Goal: Transaction & Acquisition: Obtain resource

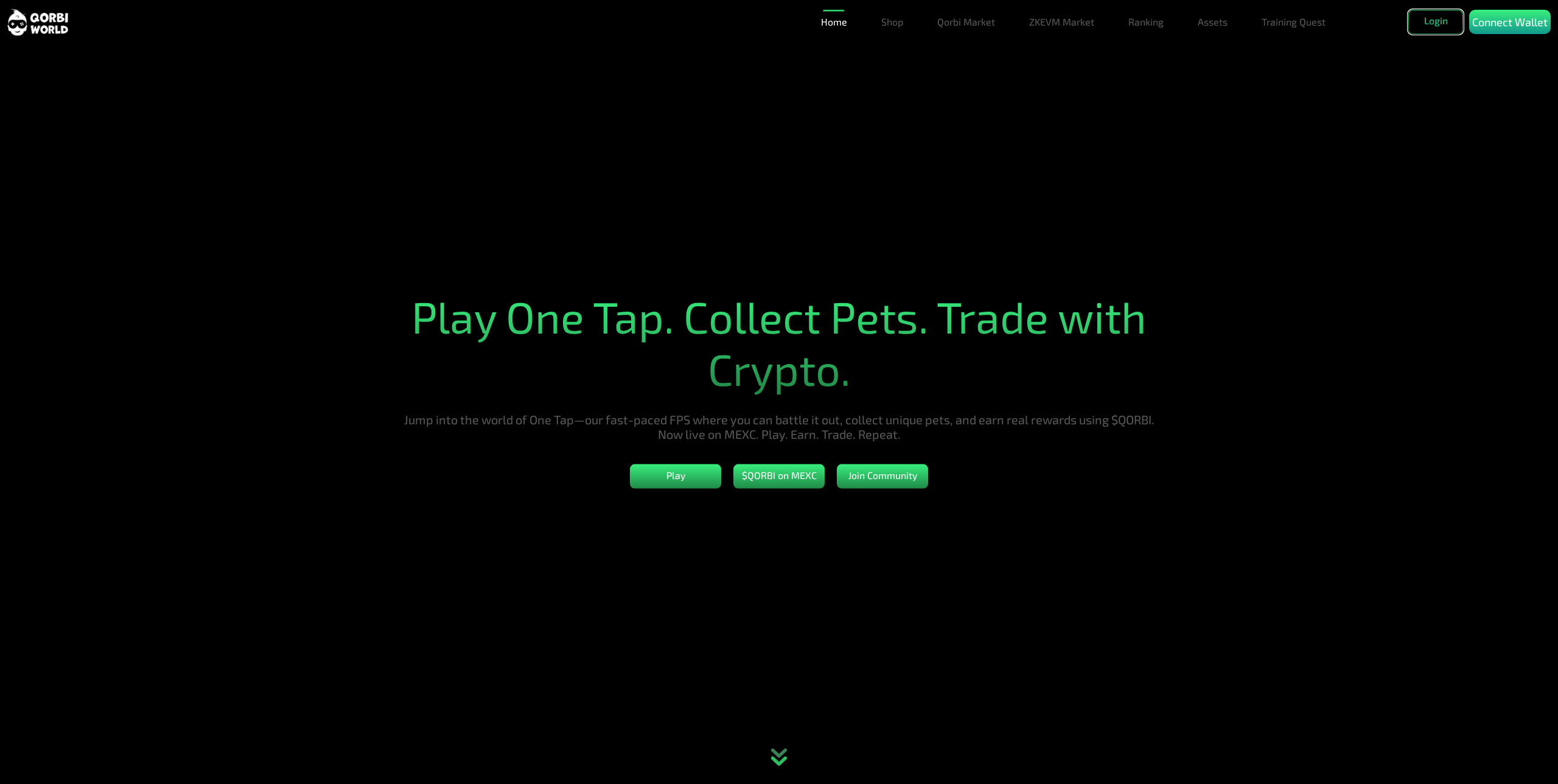
click at [1436, 32] on button "Login" at bounding box center [1436, 22] width 55 height 24
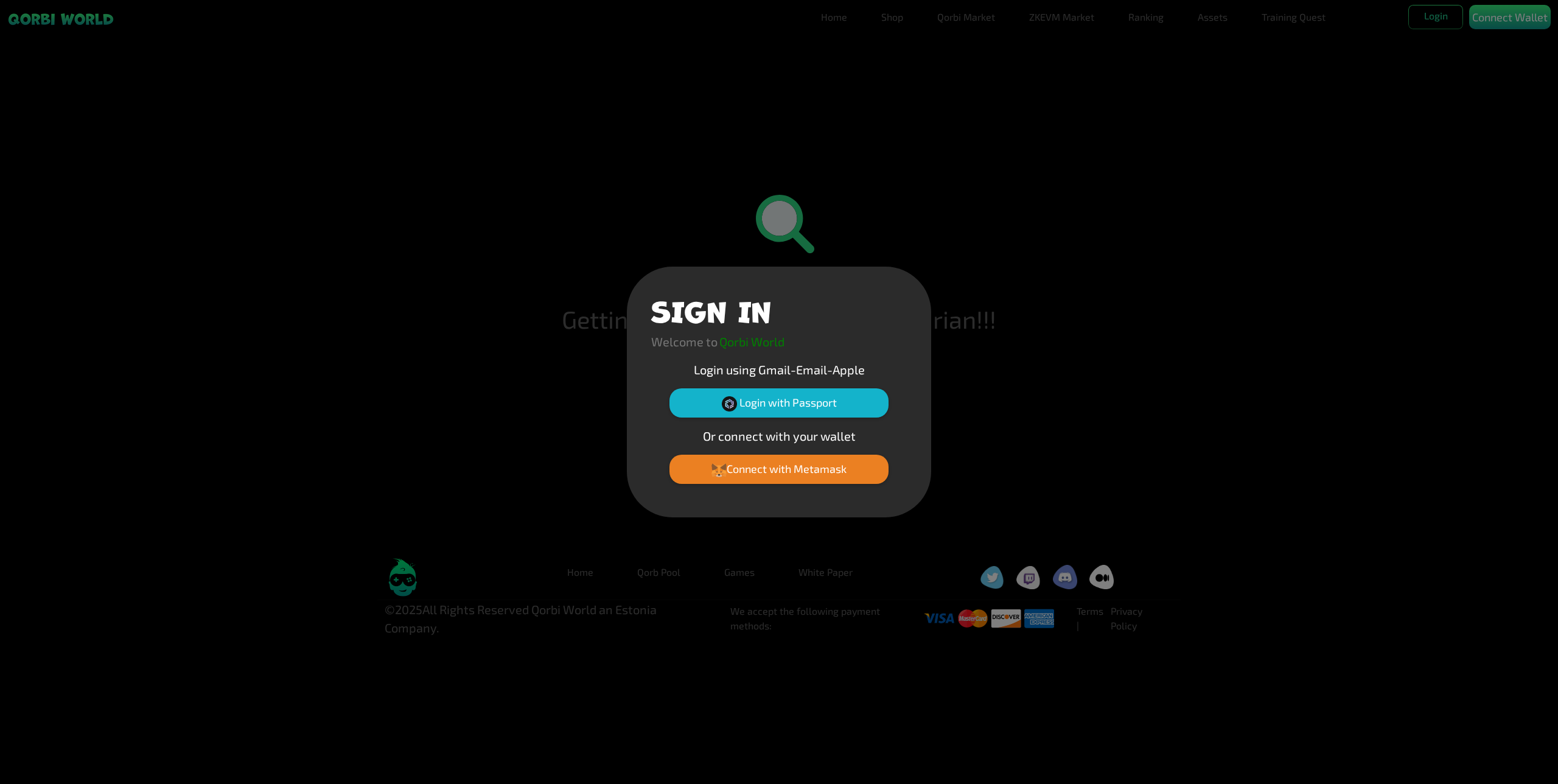
click at [826, 491] on div "Connect with Metamask" at bounding box center [779, 474] width 256 height 38
click at [827, 472] on button "Connect with Metamask" at bounding box center [779, 469] width 219 height 29
click at [831, 464] on button "Connect with Metamask" at bounding box center [779, 469] width 219 height 29
click at [749, 477] on button "Connect with Metamask" at bounding box center [779, 469] width 219 height 29
click at [759, 460] on button "Connect with Metamask" at bounding box center [779, 469] width 219 height 29
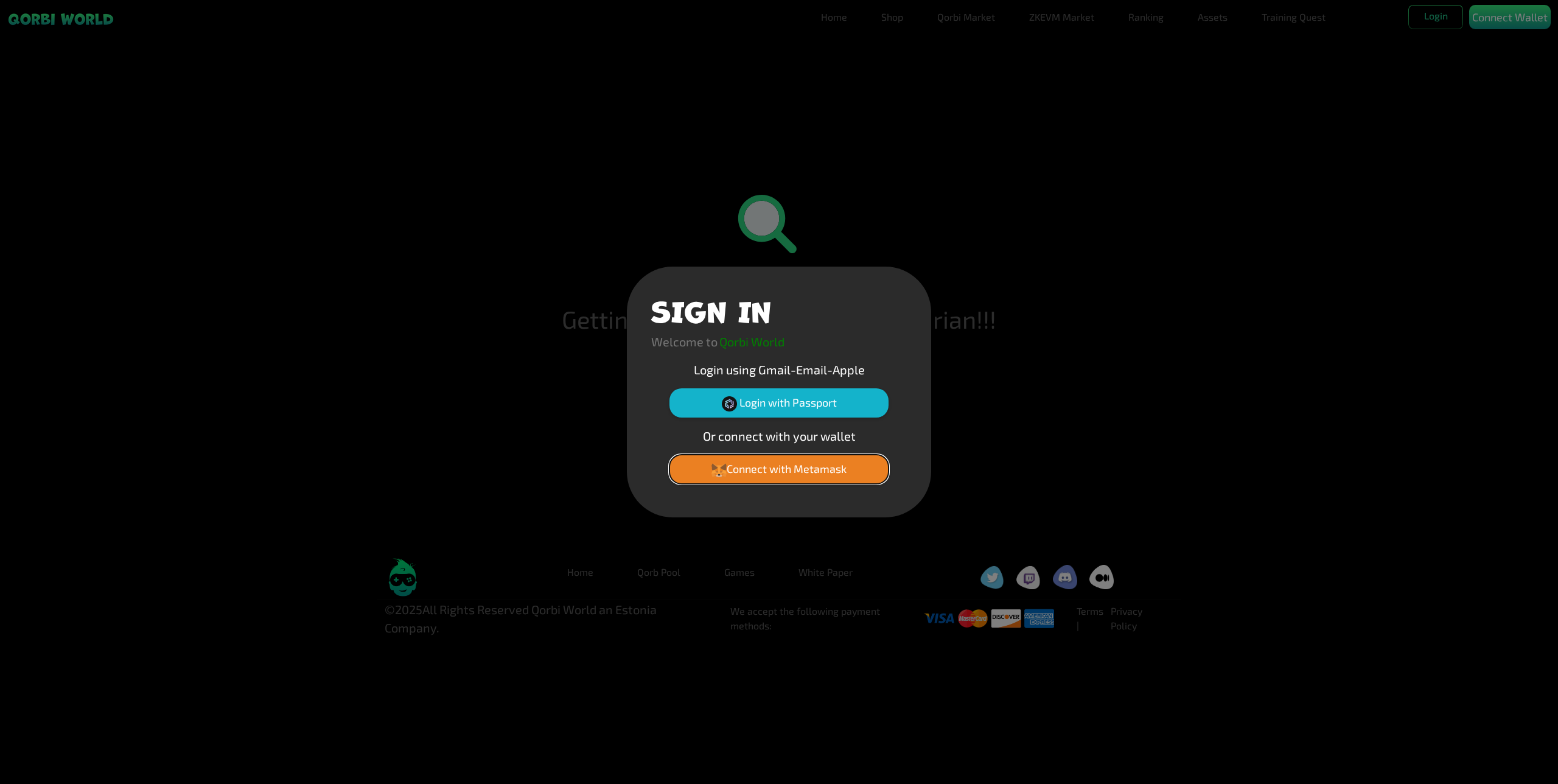
drag, startPoint x: 819, startPoint y: 485, endPoint x: 753, endPoint y: 469, distance: 67.9
drag, startPoint x: 753, startPoint y: 469, endPoint x: 722, endPoint y: 460, distance: 32.3
click at [722, 455] on div "SIGN IN Welcome to Qorbi World Login using Gmail-Email-Apple Login with Passpor…" at bounding box center [778, 392] width 304 height 251
click at [726, 464] on button "Connect with Metamask" at bounding box center [779, 469] width 219 height 29
click at [778, 466] on button "Connect with Metamask" at bounding box center [779, 469] width 219 height 29
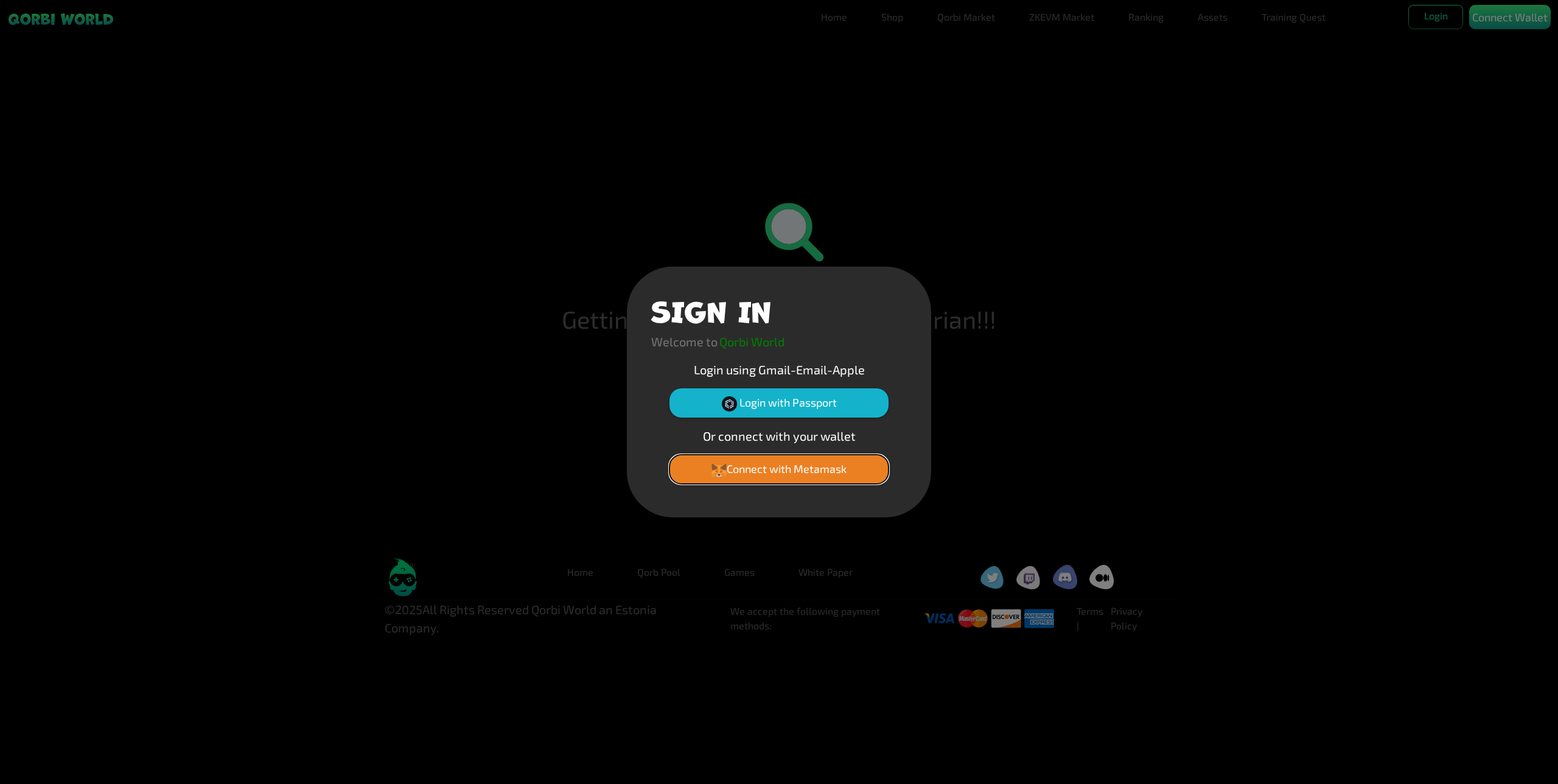
click at [778, 466] on button "Connect with Metamask" at bounding box center [779, 469] width 219 height 29
click at [778, 464] on button "Connect with Metamask" at bounding box center [779, 469] width 219 height 29
click at [781, 464] on button "Connect with Metamask" at bounding box center [779, 469] width 219 height 29
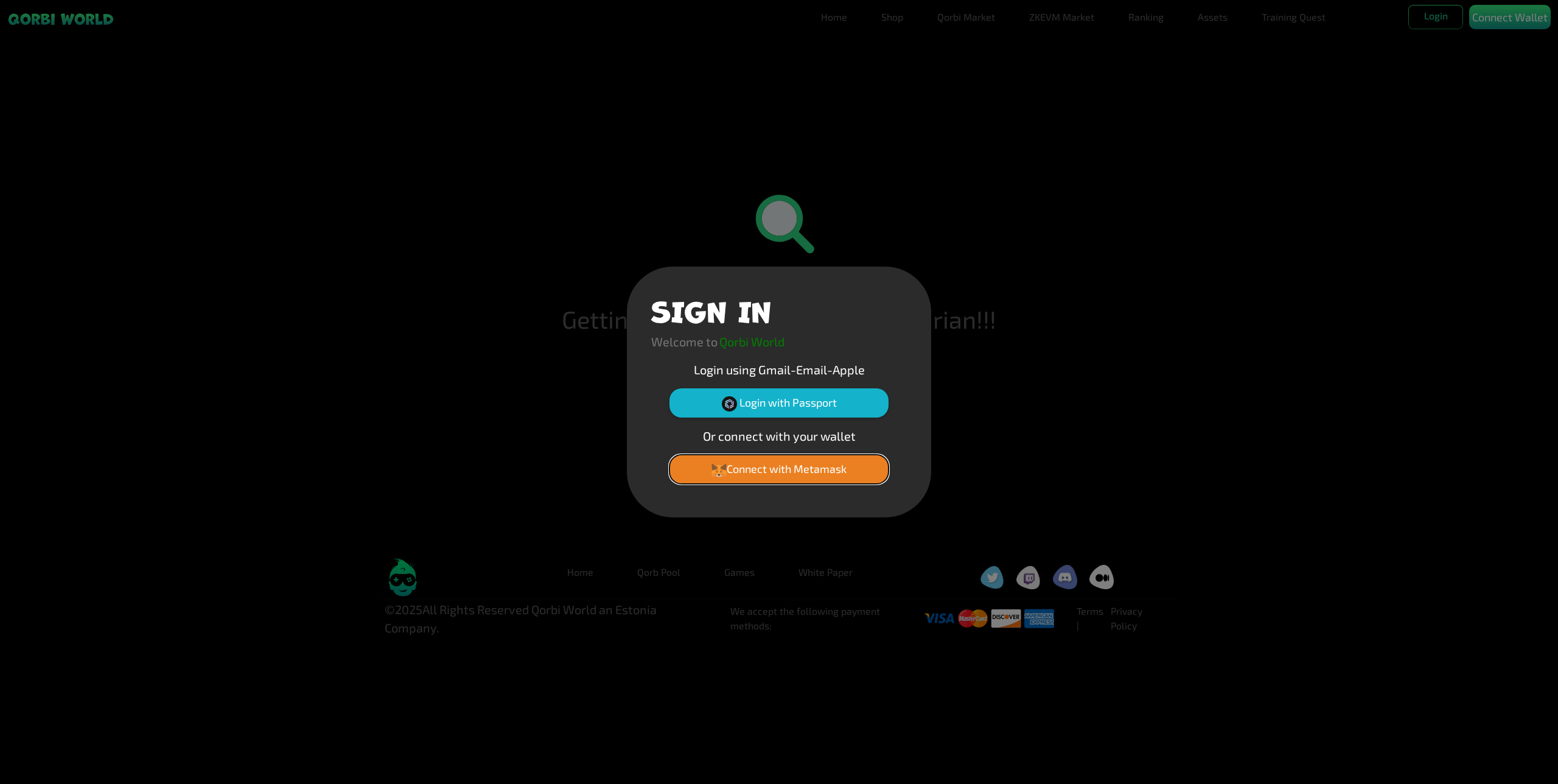
click at [780, 464] on button "Connect with Metamask" at bounding box center [779, 469] width 219 height 29
click at [749, 461] on button "Connect with Metamask" at bounding box center [779, 469] width 219 height 29
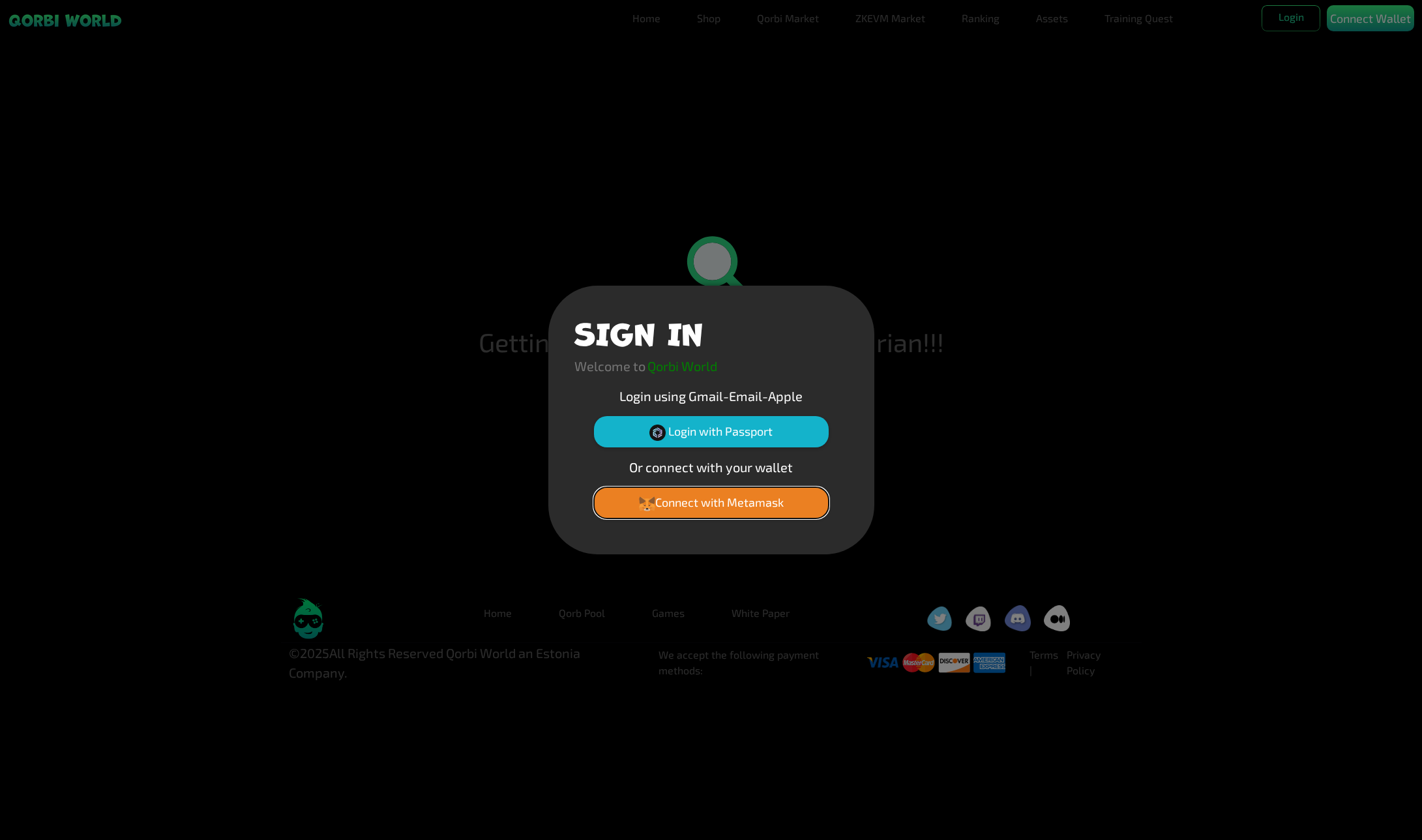
click at [649, 506] on g at bounding box center [651, 504] width 7 height 14
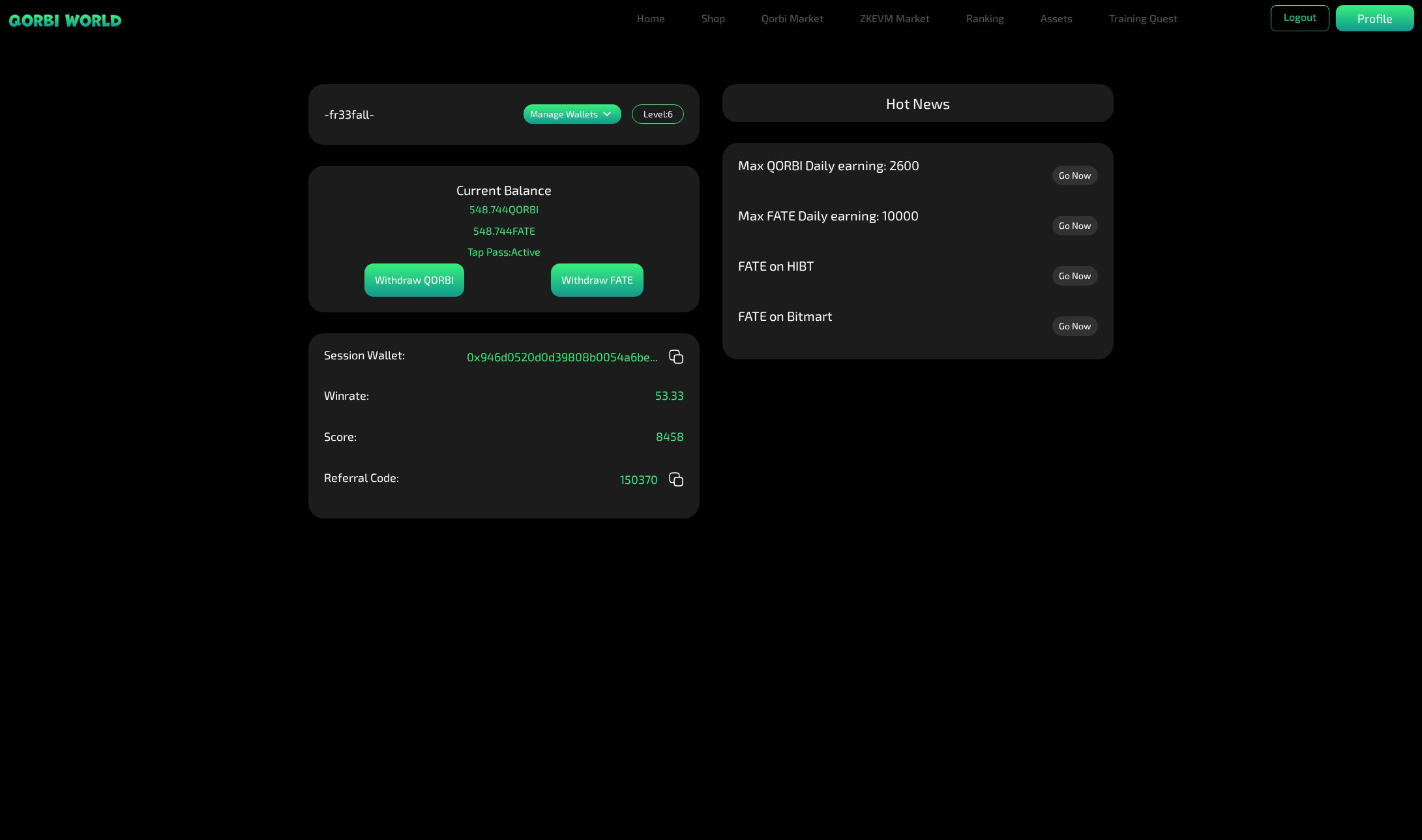
click at [1293, 317] on div "Manage Wallets Add one or more wallets to showcase all your Items in one place.…" at bounding box center [711, 420] width 1422 height 840
click at [604, 115] on icon at bounding box center [607, 113] width 8 height 4
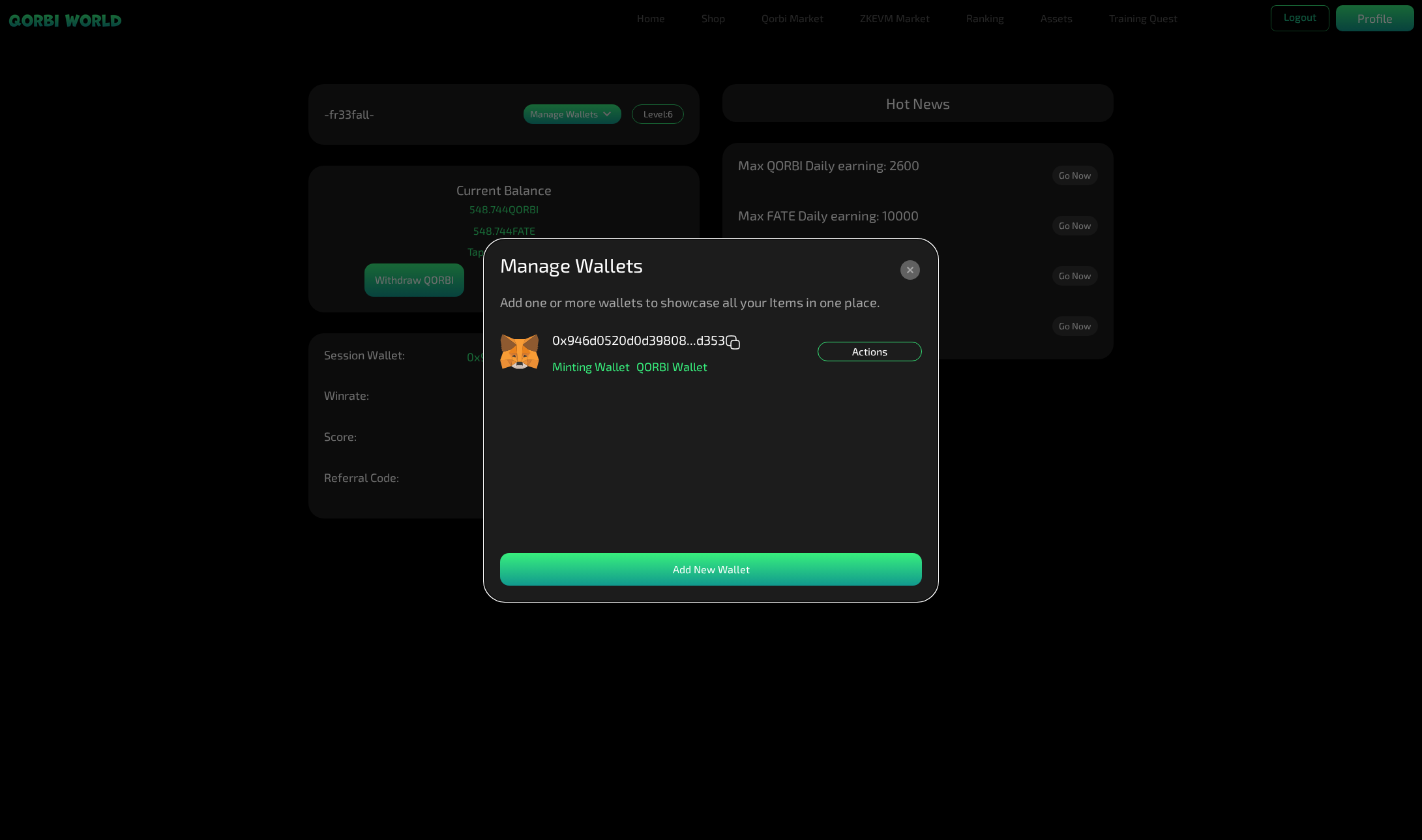
drag, startPoint x: 1243, startPoint y: 180, endPoint x: 1235, endPoint y: 189, distance: 12.0
click at [938, 239] on dialog "Manage Wallets Add one or more wallets to showcase all your Items in one place.…" at bounding box center [711, 420] width 453 height 362
click at [919, 262] on icon at bounding box center [911, 270] width 23 height 23
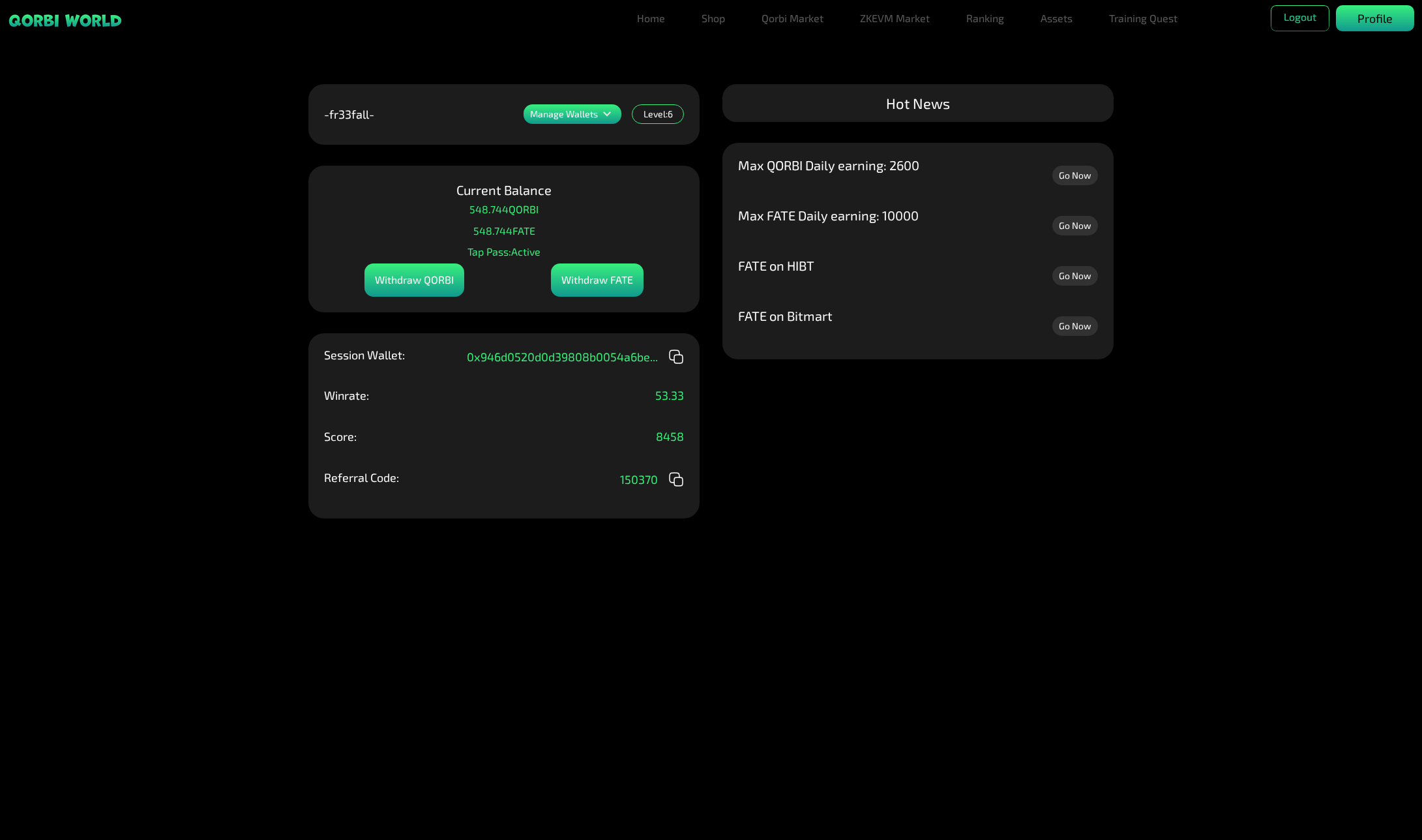
click at [1371, 21] on p "Profile" at bounding box center [1375, 19] width 35 height 18
click at [1061, 17] on link "Assets" at bounding box center [1056, 18] width 42 height 26
click at [1066, 45] on link "Assets" at bounding box center [1056, 44] width 42 height 26
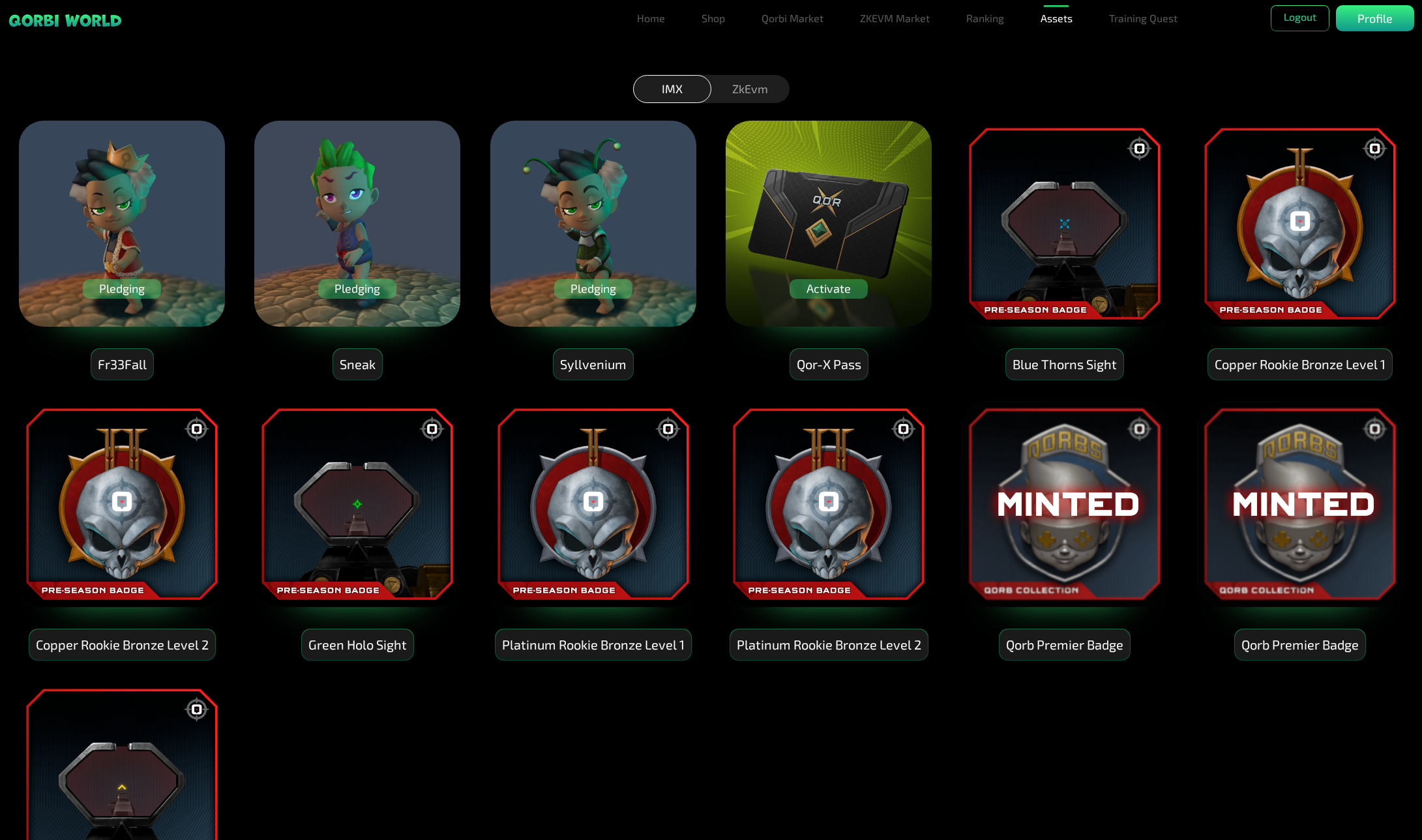
click at [1287, 292] on img at bounding box center [1301, 224] width 209 height 209
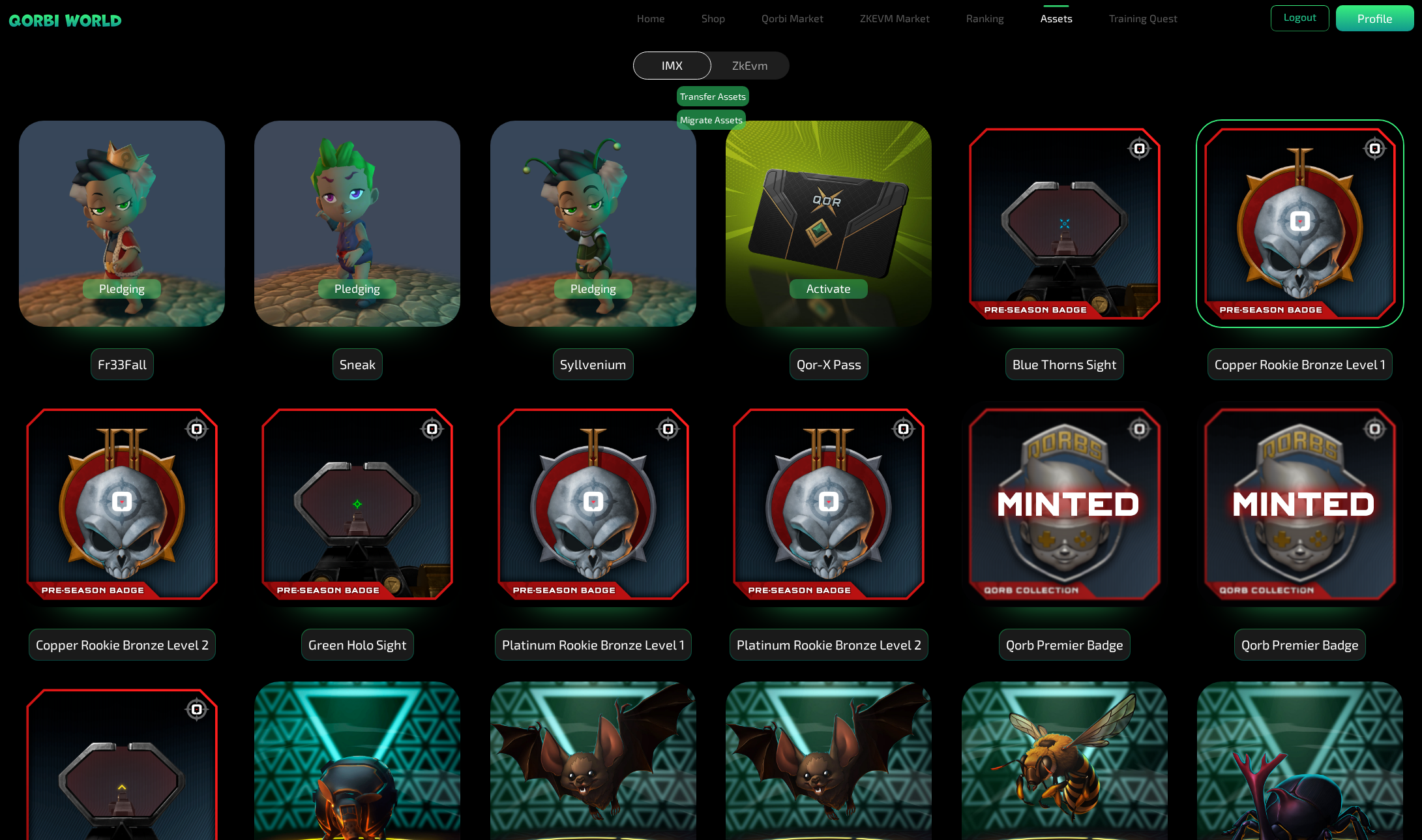
click at [827, 281] on div "Activate" at bounding box center [829, 289] width 79 height 20
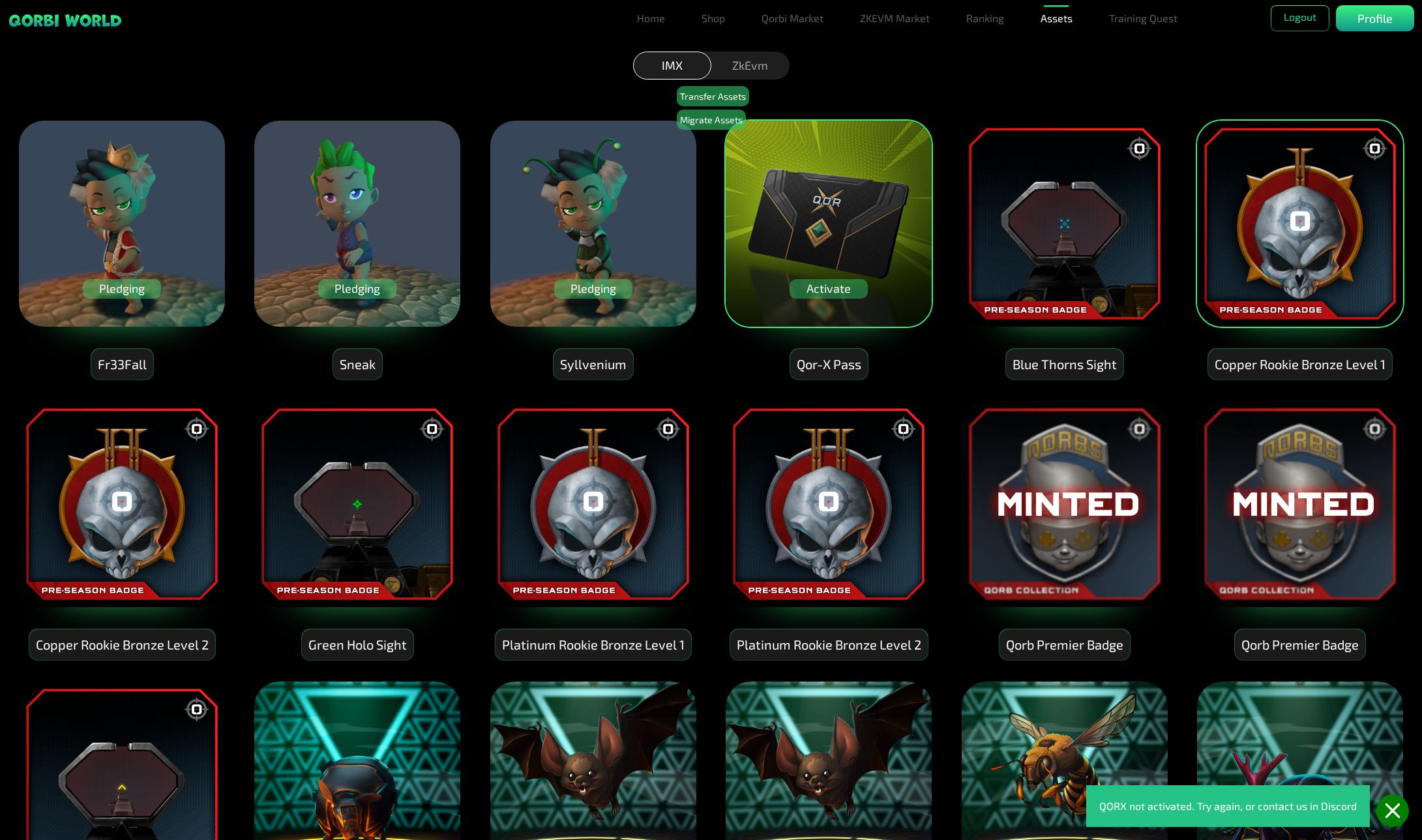
drag, startPoint x: 758, startPoint y: 62, endPoint x: 772, endPoint y: 93, distance: 34.0
click at [758, 63] on div "ZkEvm" at bounding box center [751, 65] width 79 height 28
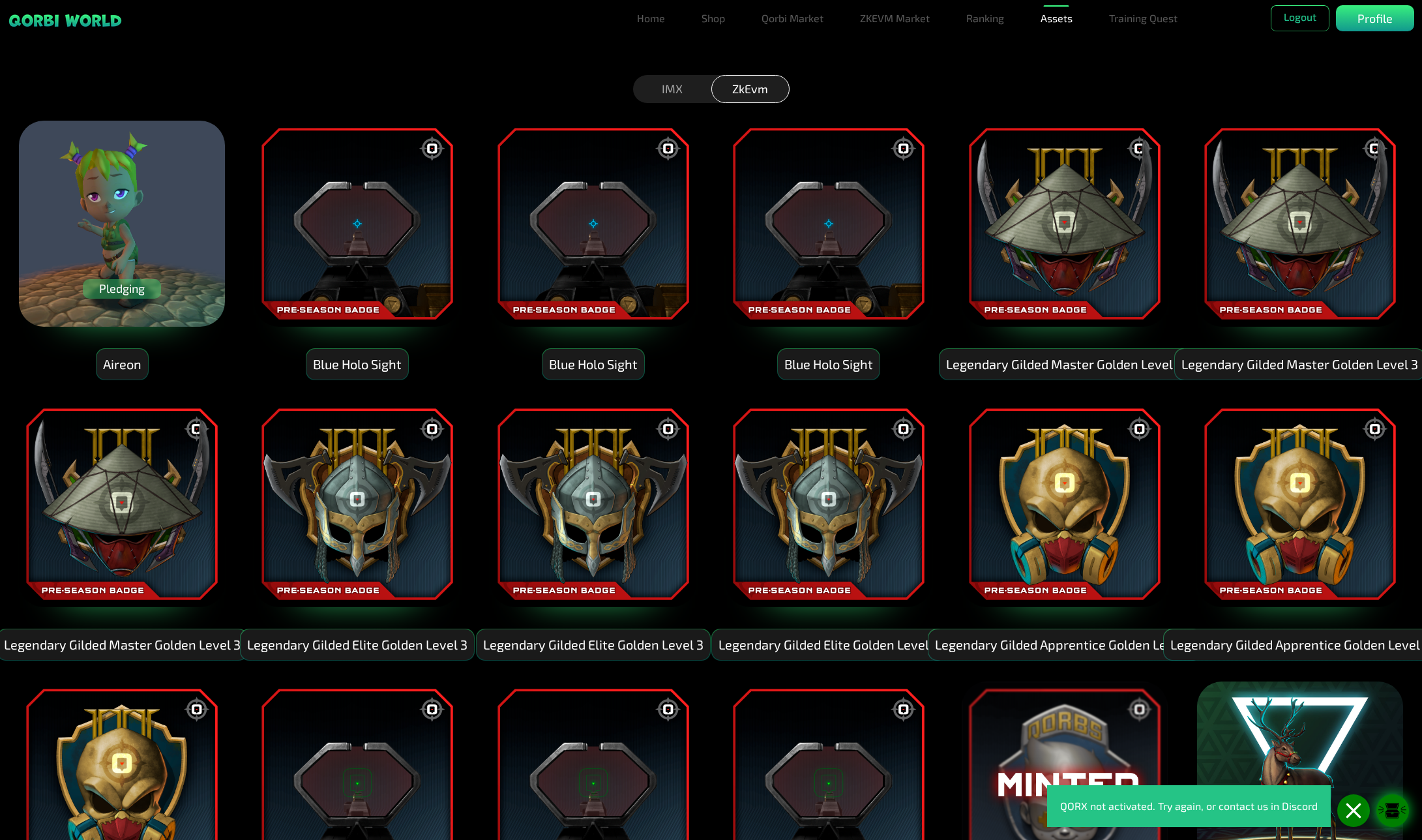
click at [1358, 816] on icon at bounding box center [1353, 811] width 13 height 13
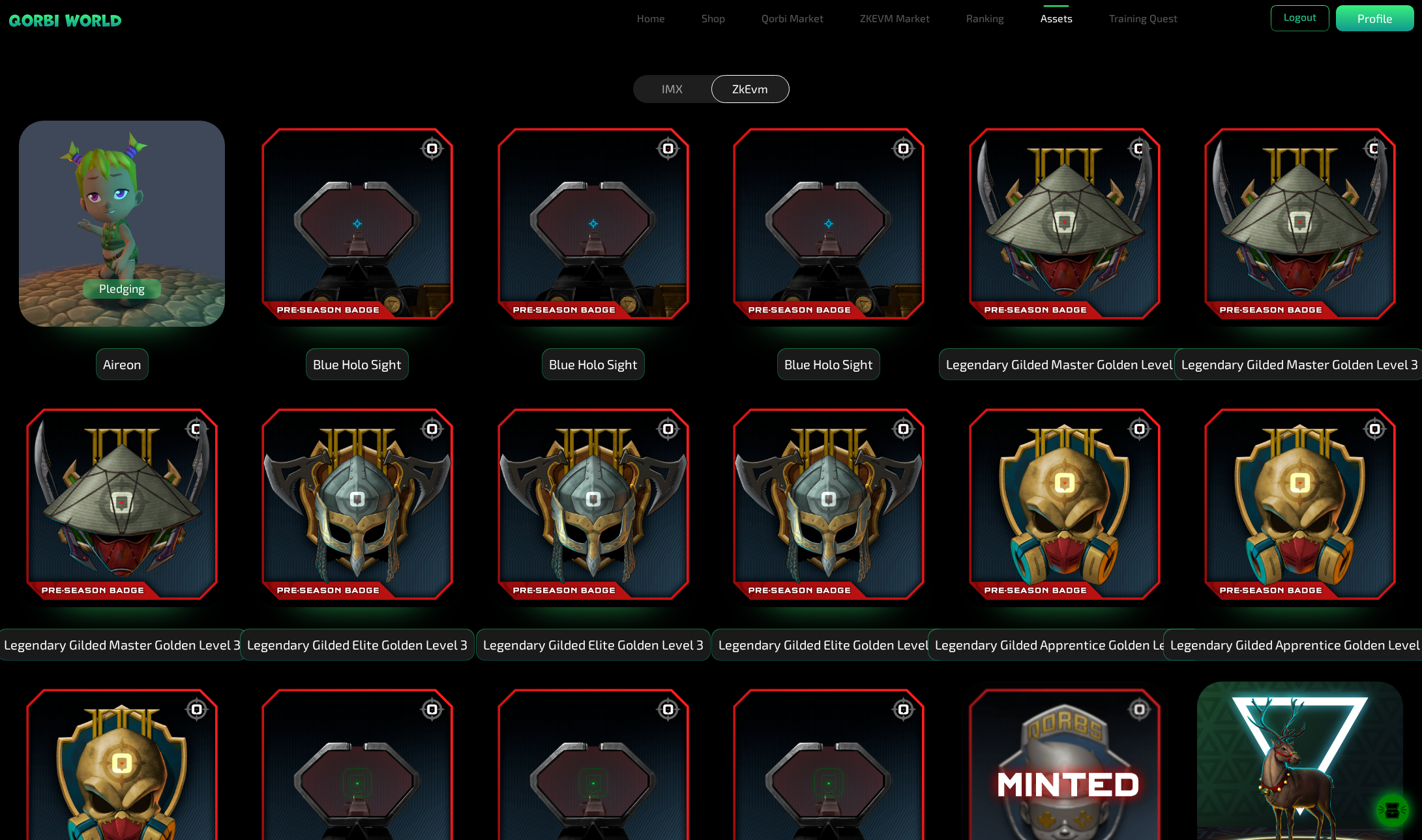
click at [684, 101] on div "IMX" at bounding box center [672, 88] width 79 height 28
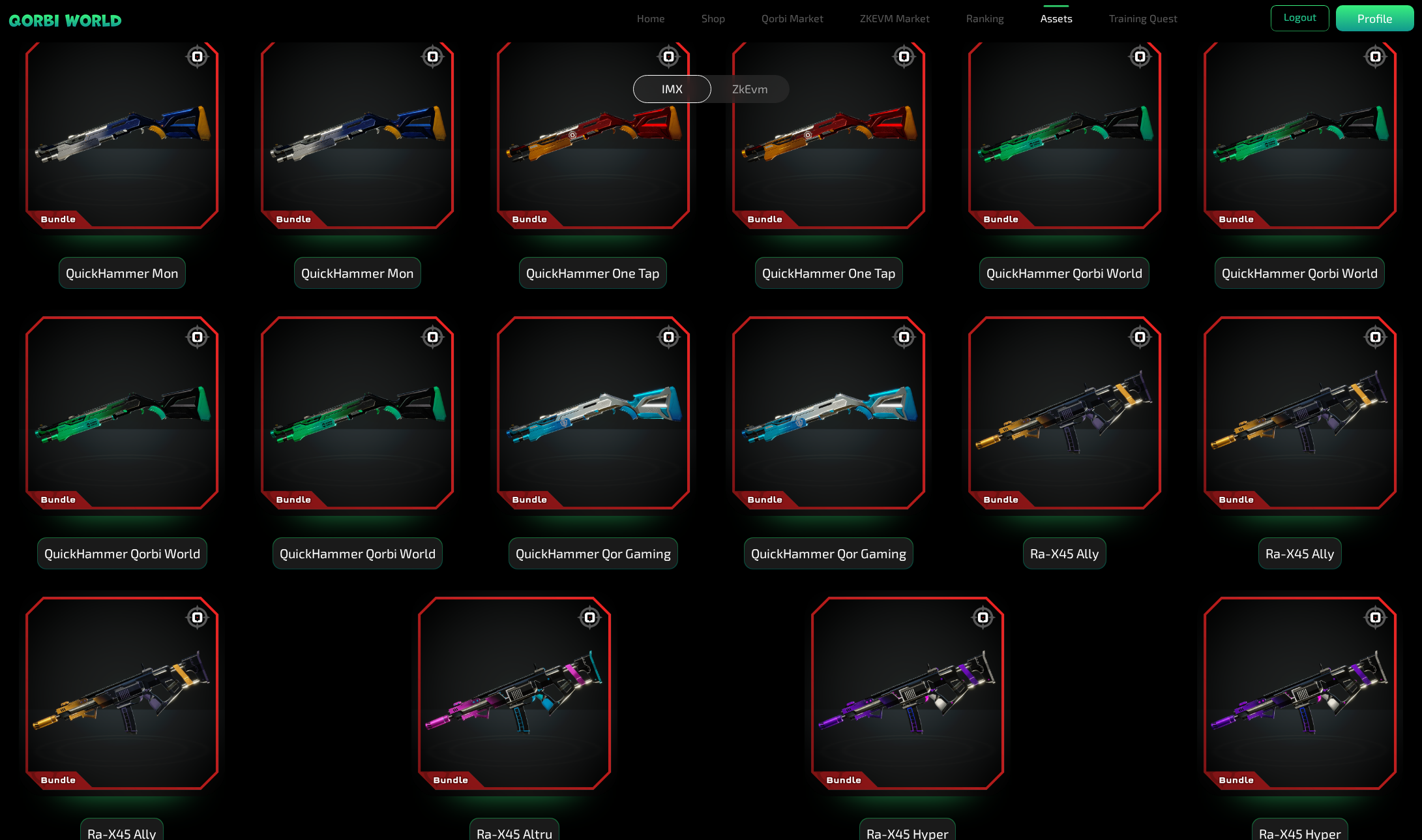
scroll to position [6364, 0]
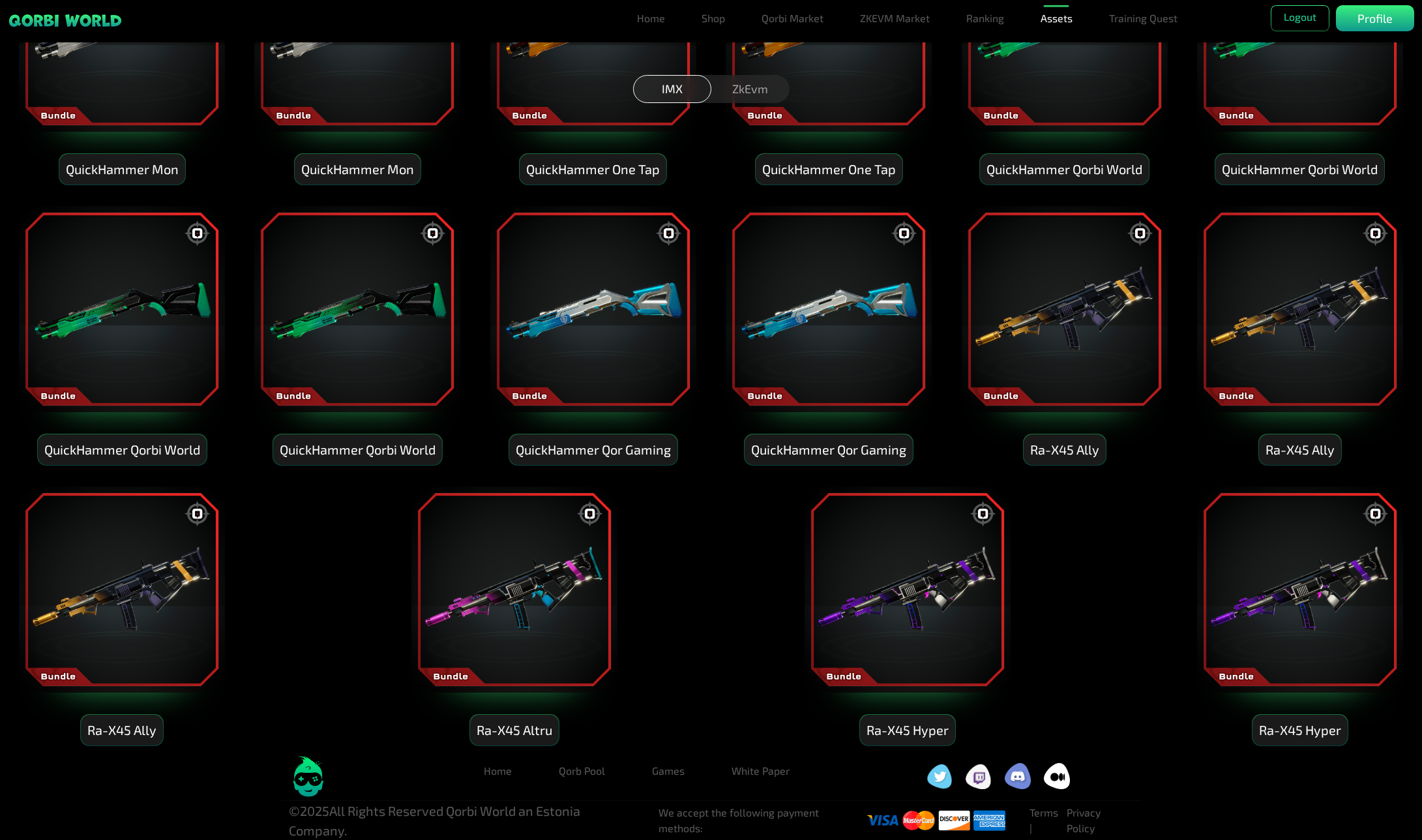
click at [302, 776] on img at bounding box center [309, 777] width 39 height 42
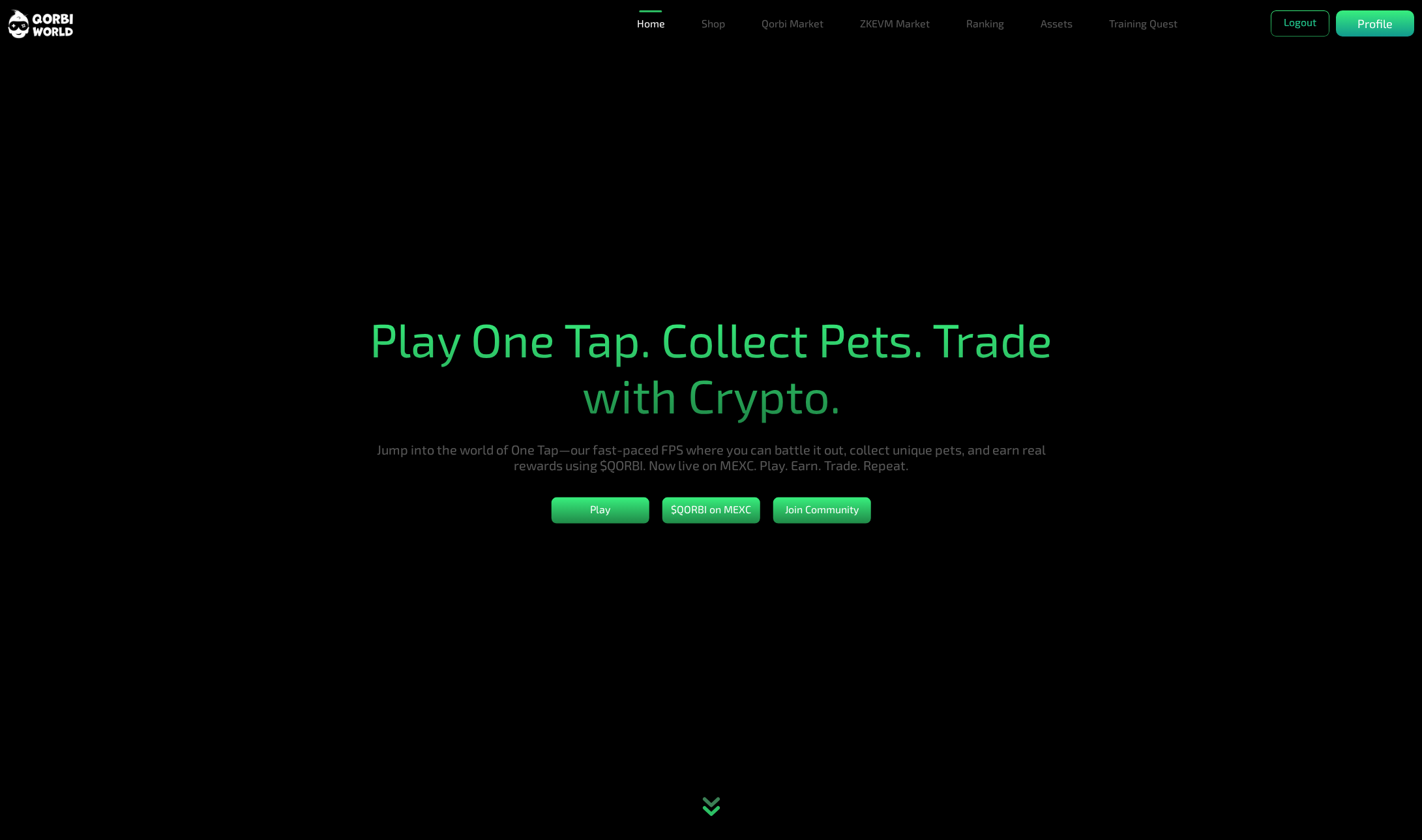
drag, startPoint x: 1060, startPoint y: 21, endPoint x: 1043, endPoint y: 139, distance: 119.2
click at [1060, 21] on link "Assets" at bounding box center [1056, 23] width 42 height 26
click at [1063, 49] on link "Assets" at bounding box center [1056, 49] width 42 height 26
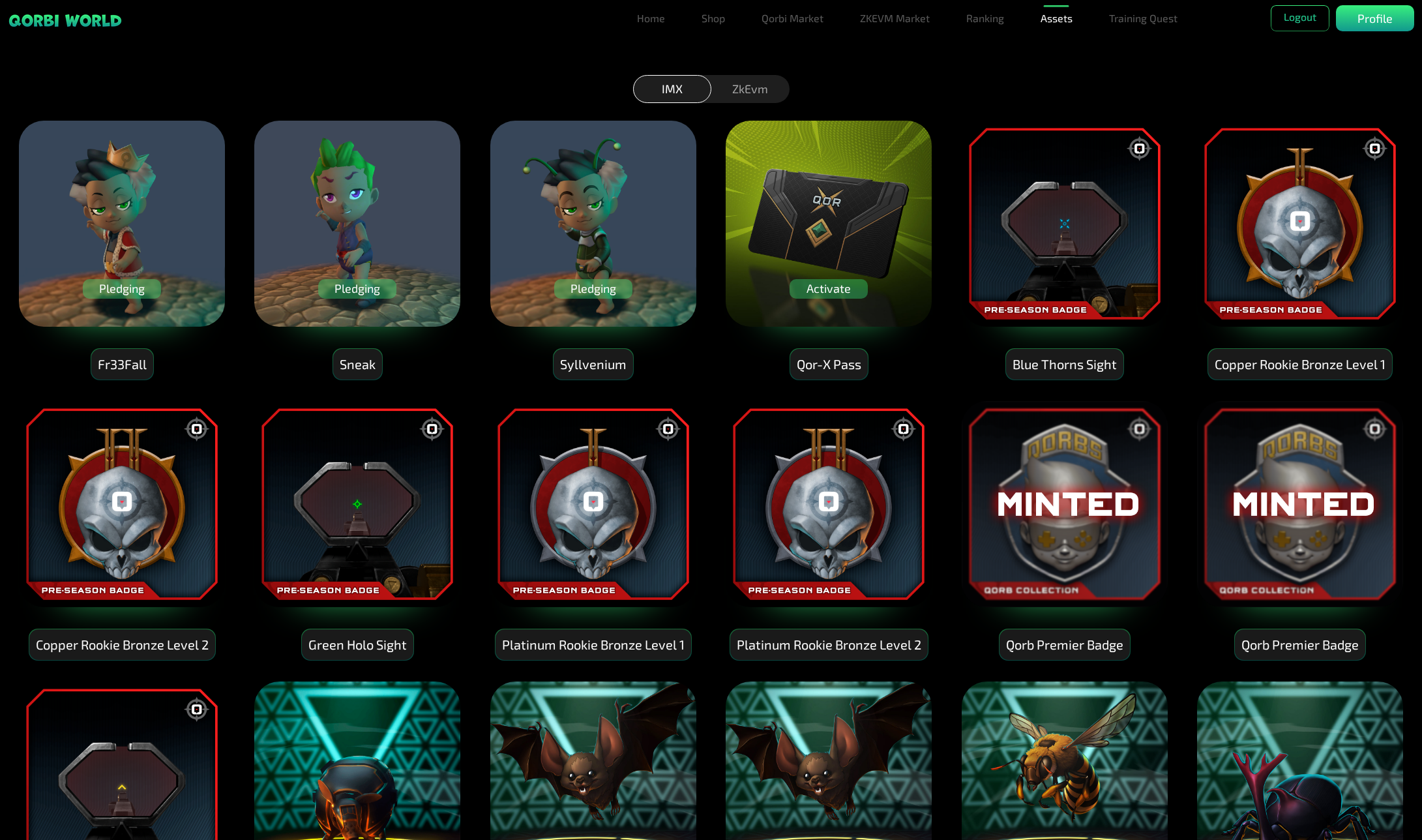
click at [606, 282] on div "Pledging" at bounding box center [594, 289] width 79 height 20
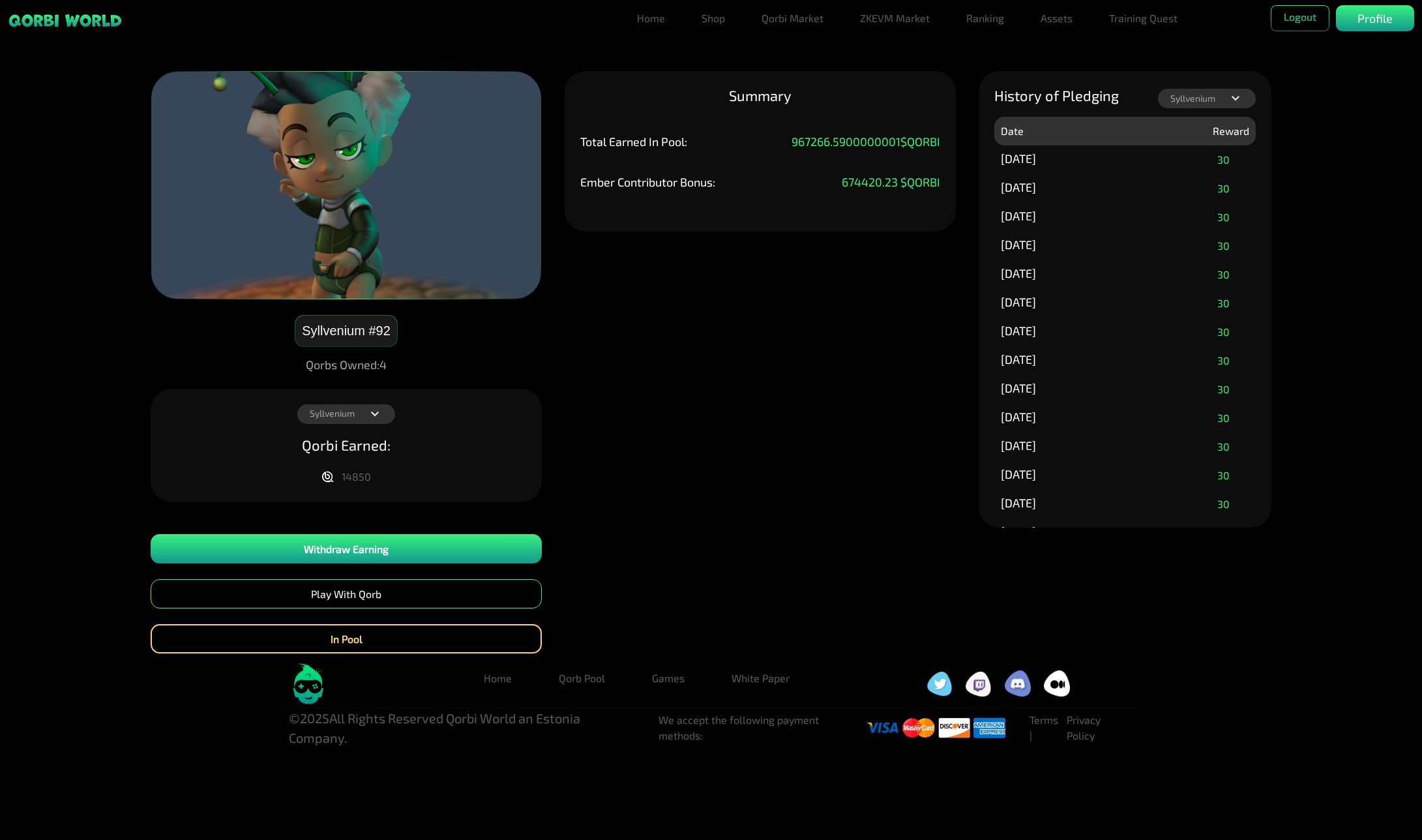
click at [347, 417] on div "Syllvenium Fr33Fall Syllvenium Sneak Aireon" at bounding box center [346, 414] width 98 height 20
click at [367, 413] on div "Fr33Fall" at bounding box center [345, 415] width 104 height 20
click at [1232, 93] on icon at bounding box center [1234, 99] width 16 height 16
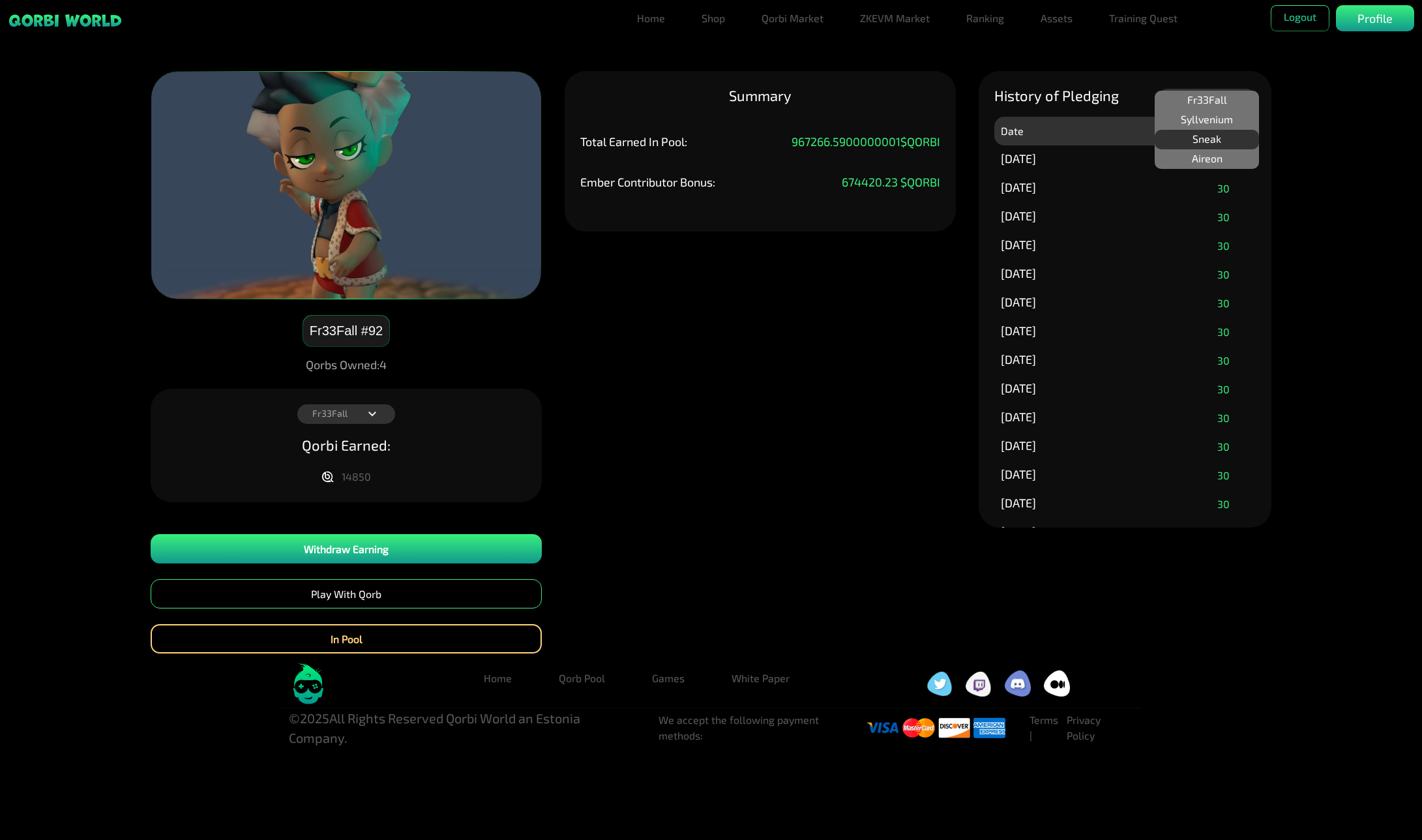
click at [1226, 142] on div "Sneak" at bounding box center [1207, 139] width 104 height 20
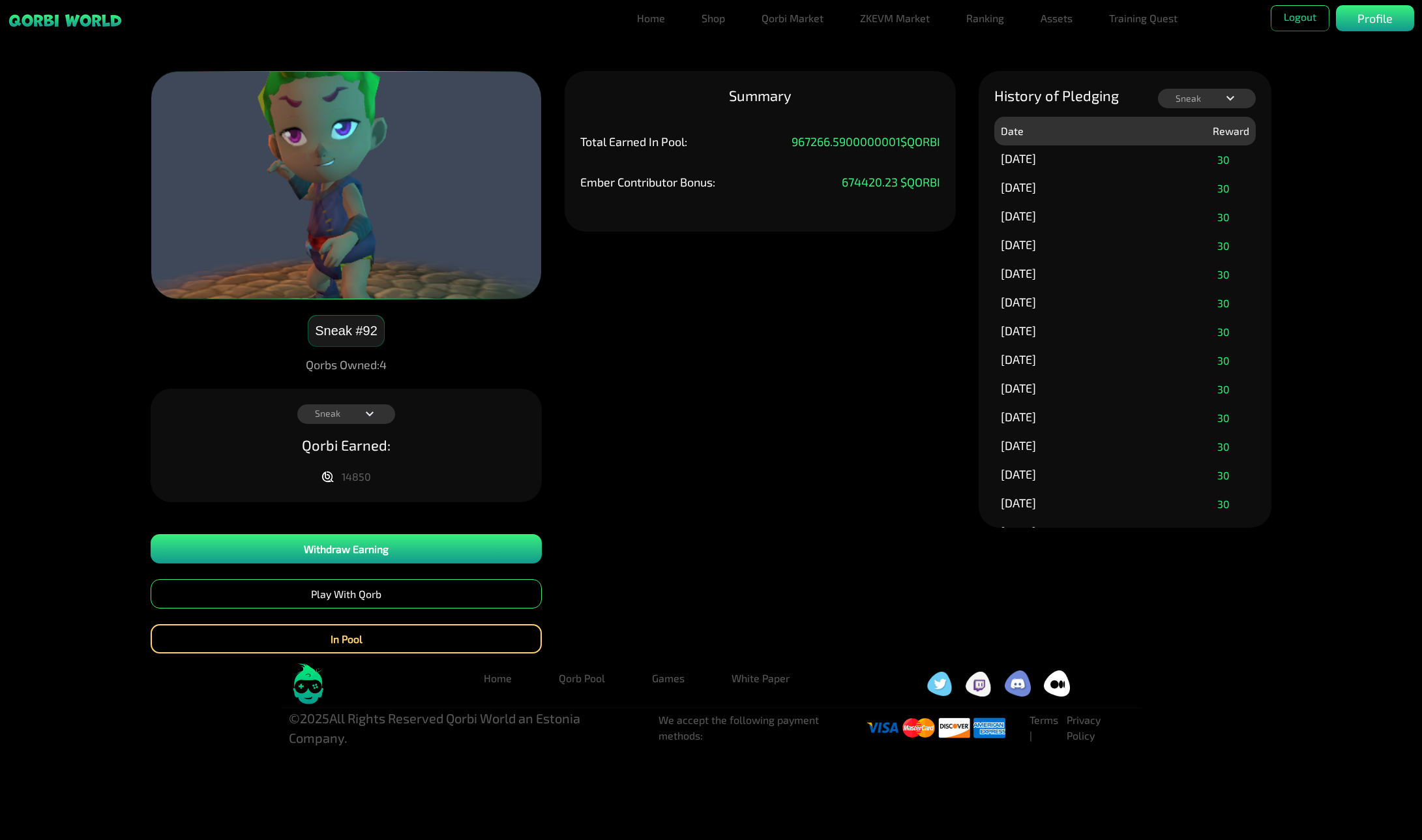
drag, startPoint x: 1224, startPoint y: 96, endPoint x: 1218, endPoint y: 137, distance: 41.4
click at [1224, 96] on icon at bounding box center [1231, 99] width 16 height 16
click at [1211, 161] on p "Aireon" at bounding box center [1207, 159] width 30 height 11
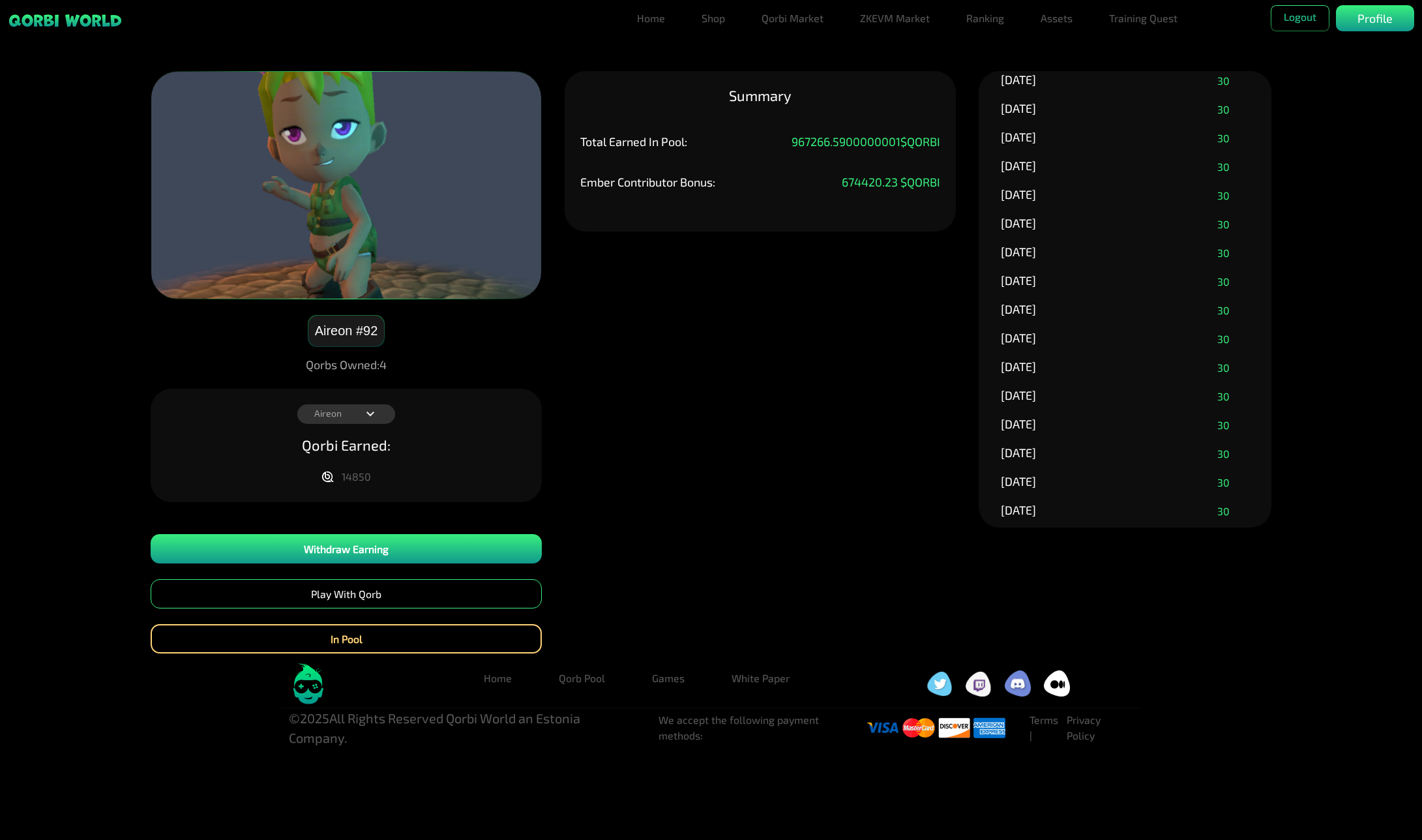
scroll to position [2478, 0]
click at [1128, 431] on div "[DATE] 30" at bounding box center [1125, 437] width 262 height 29
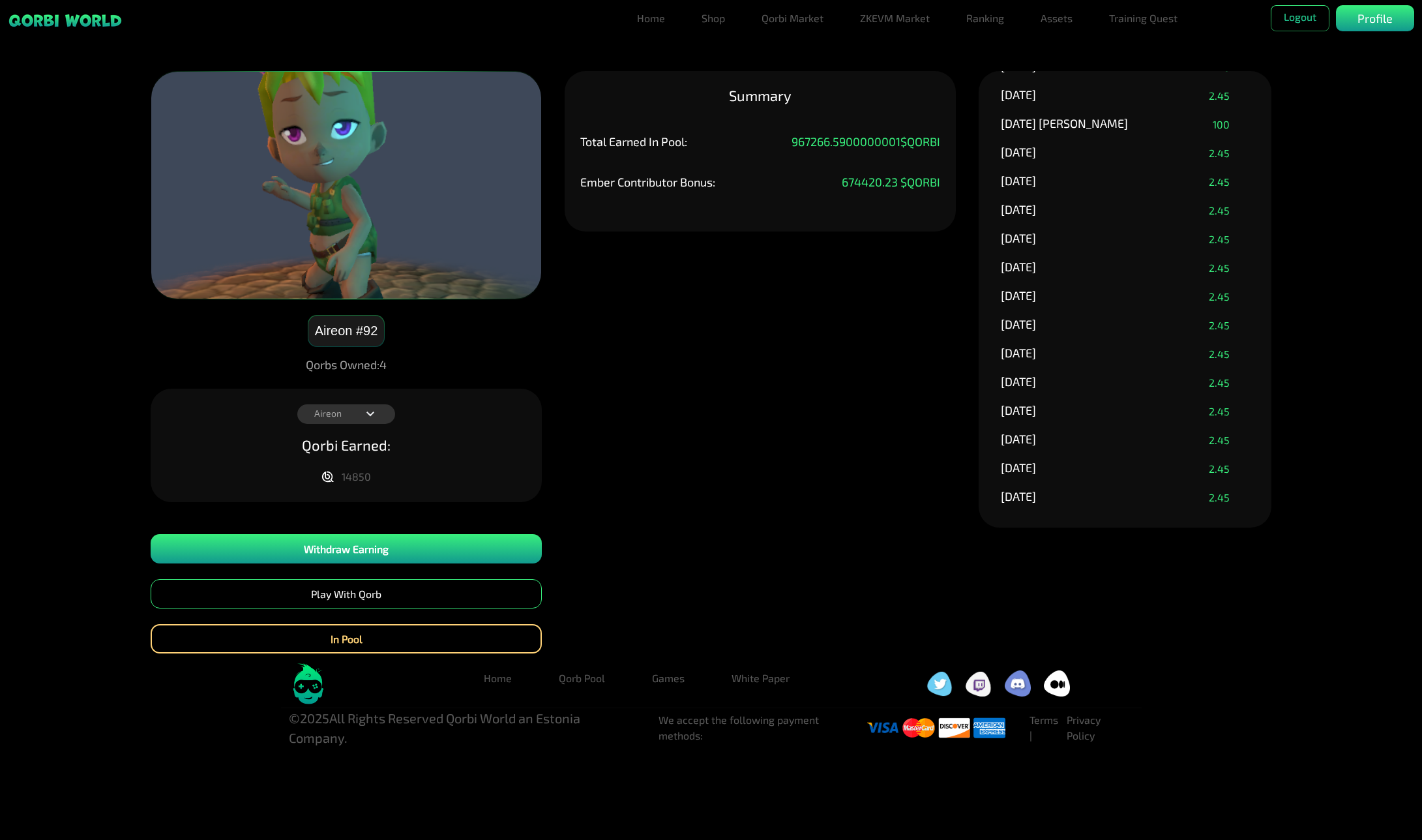
drag, startPoint x: 1127, startPoint y: 430, endPoint x: 1118, endPoint y: 697, distance: 267.2
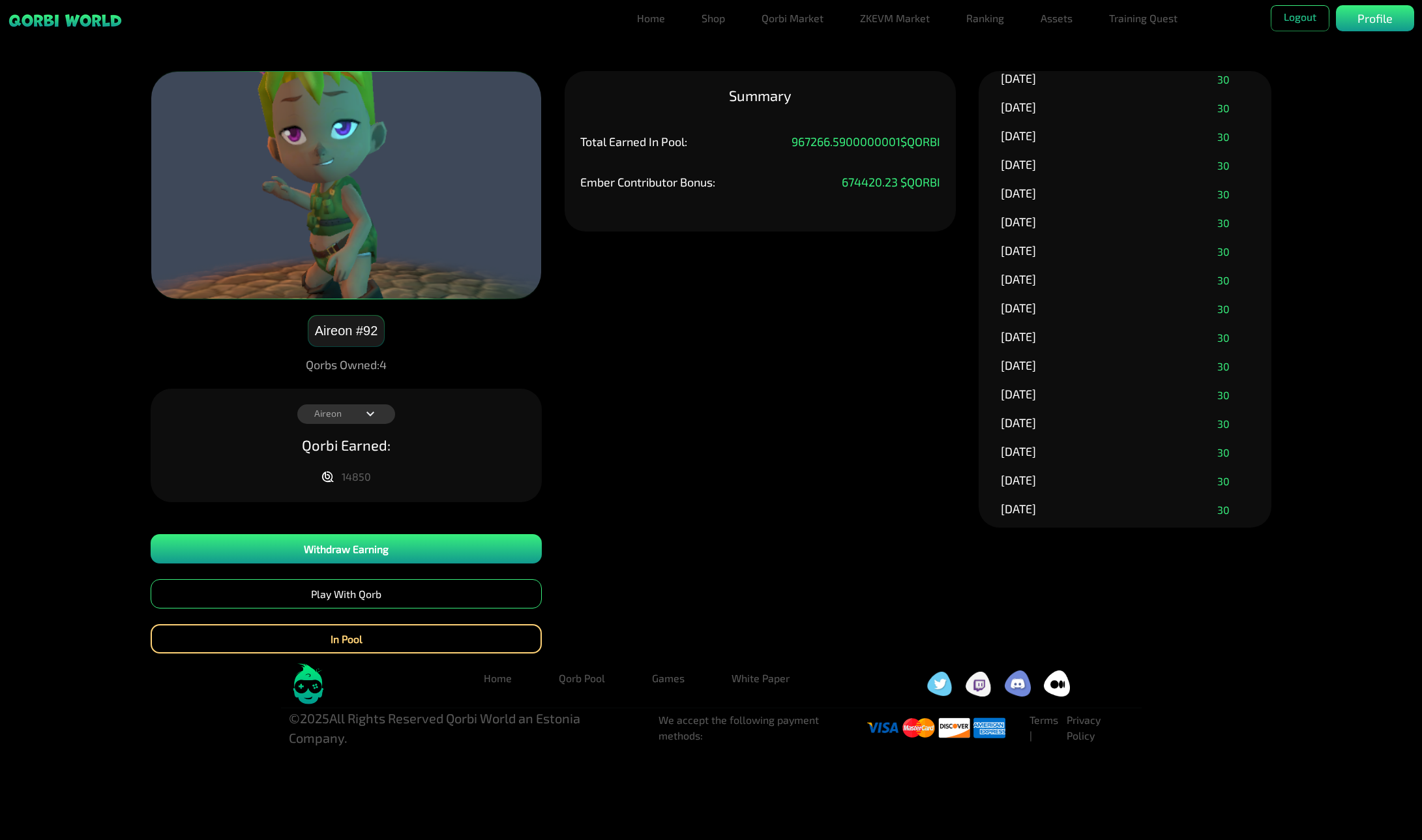
drag, startPoint x: 1151, startPoint y: 456, endPoint x: 1131, endPoint y: 401, distance: 58.5
drag, startPoint x: 1118, startPoint y: 412, endPoint x: 1114, endPoint y: 404, distance: 8.9
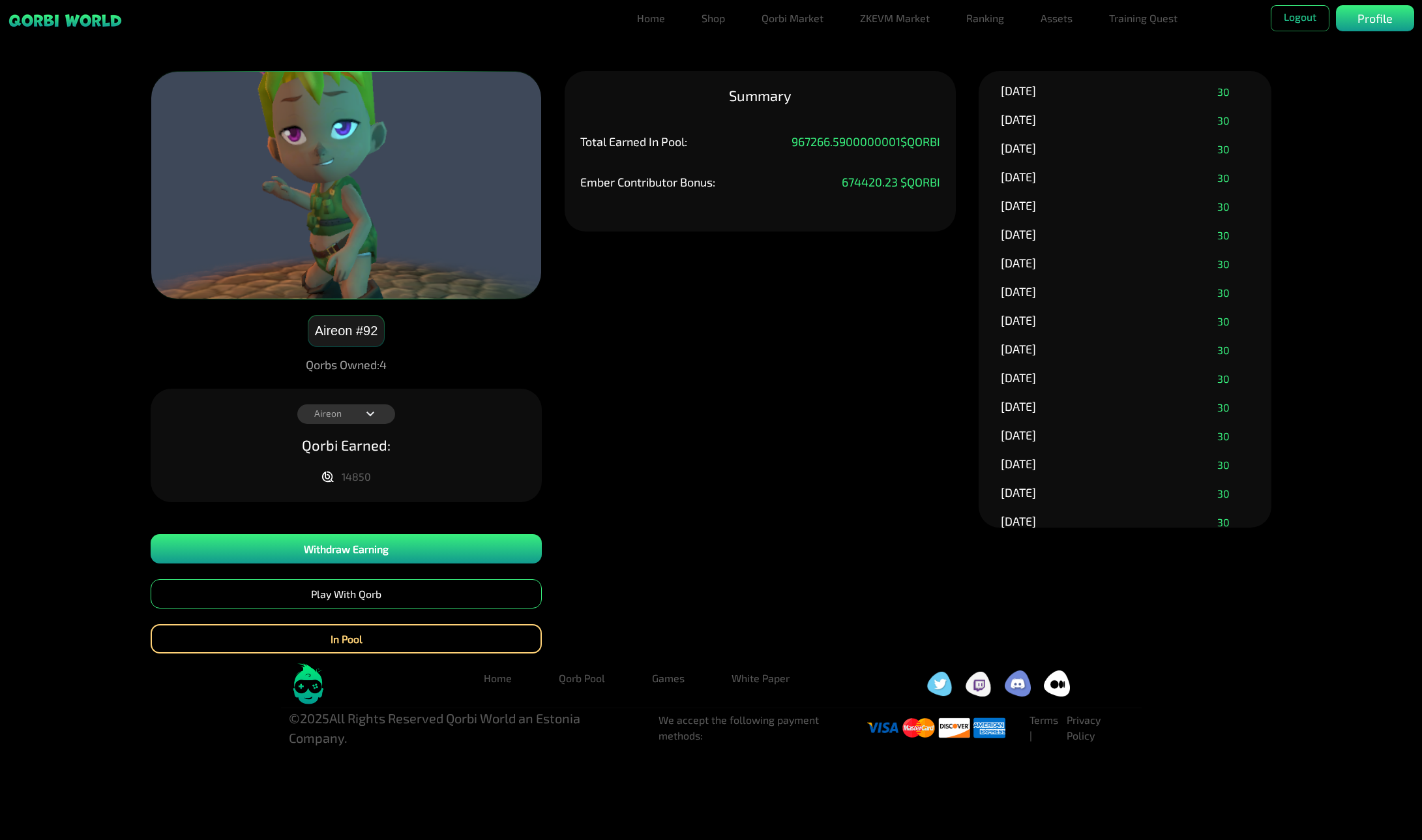
scroll to position [0, 0]
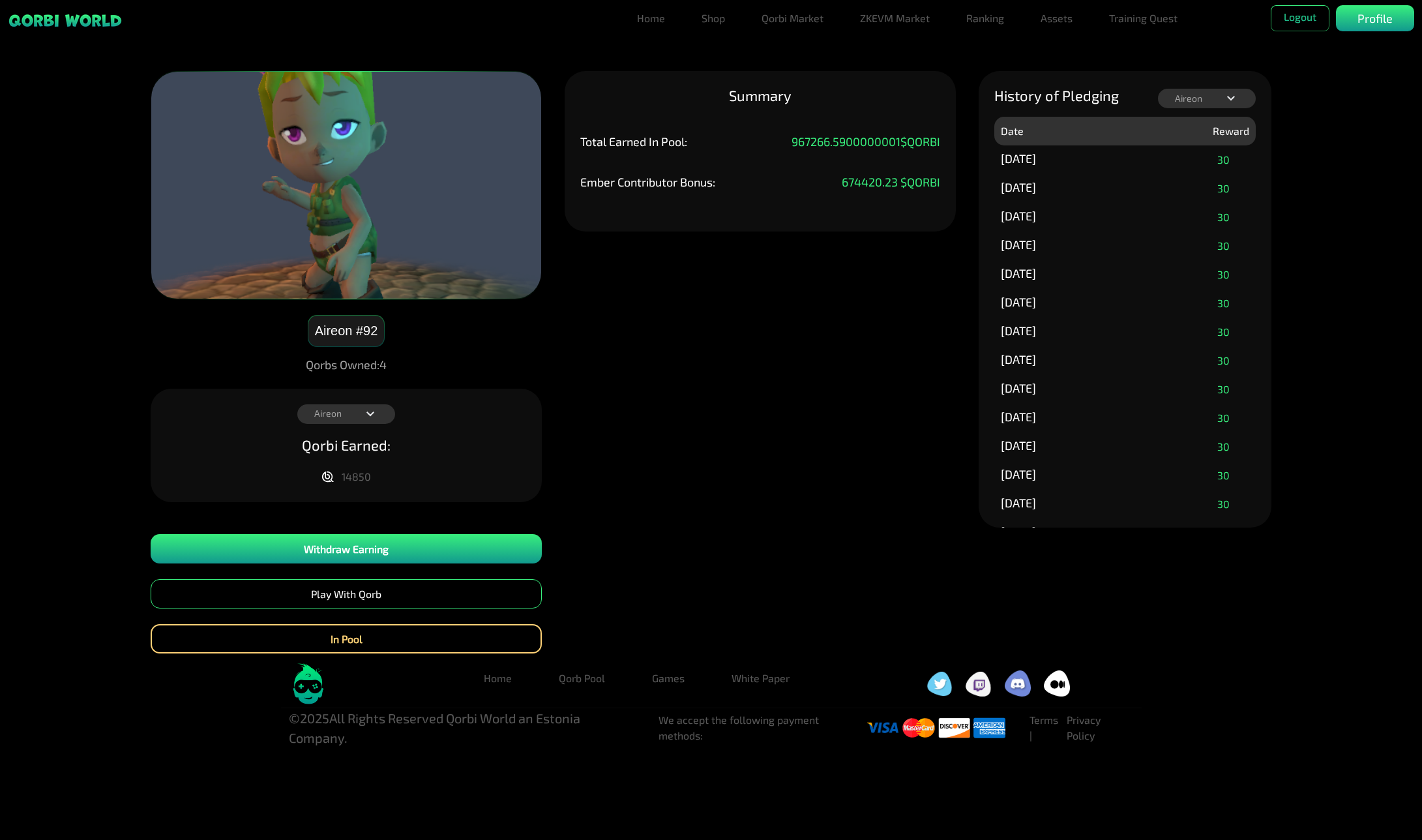
click at [1114, 393] on div "[DATE] 30" at bounding box center [1125, 389] width 262 height 29
click at [1378, 183] on div "Aireon #92 Qorbs Owned: 4 Aireon Fr33Fall Syllvenium Sneak Aireon Qorbi Earned:…" at bounding box center [711, 362] width 1422 height 582
click at [352, 550] on button "Withdraw Earning" at bounding box center [346, 548] width 391 height 29
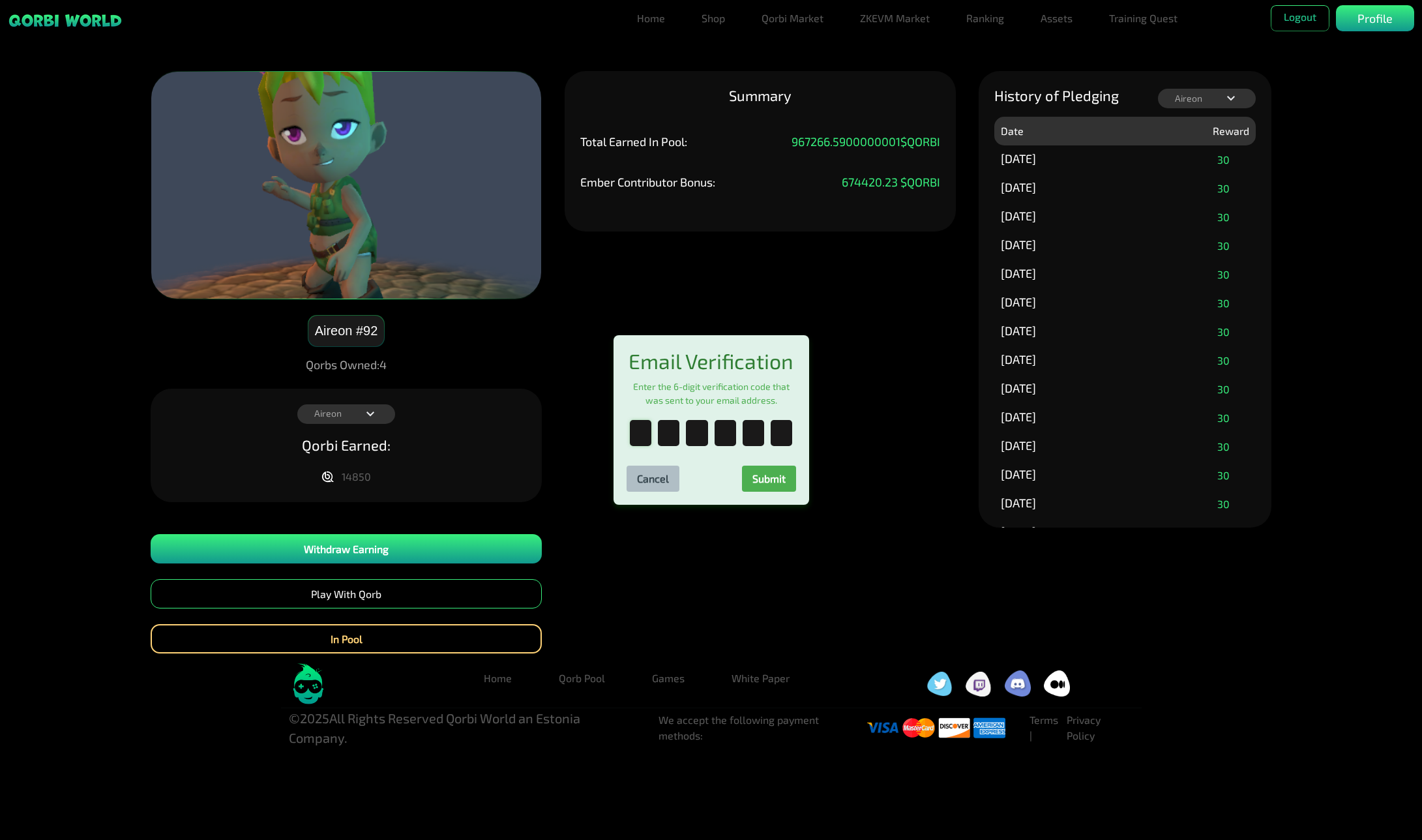
click at [640, 444] on input "text" at bounding box center [641, 432] width 21 height 26
type input "*"
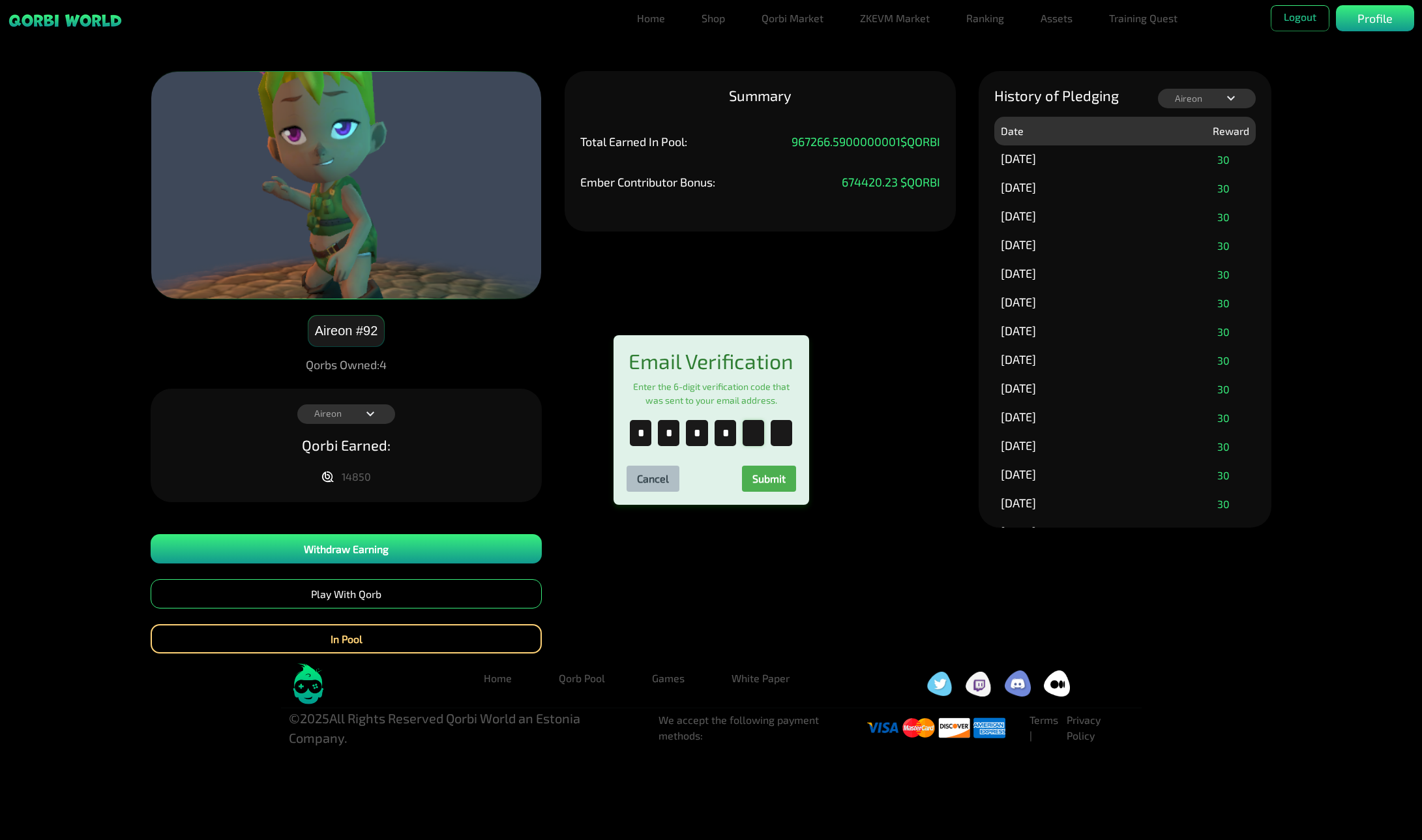
type input "*"
click at [771, 490] on button "Submit" at bounding box center [769, 478] width 54 height 26
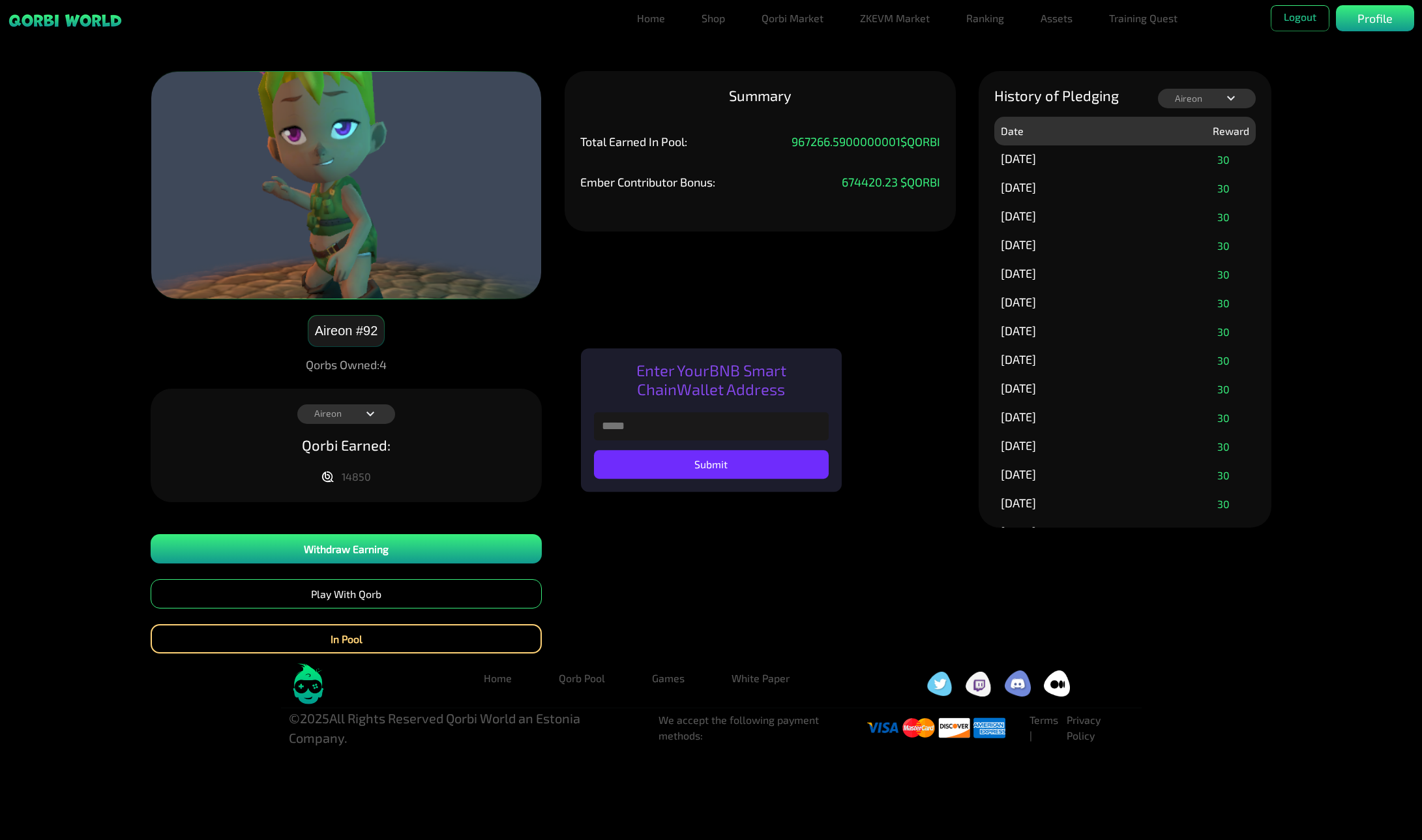
paste input "**********"
type input "**********"
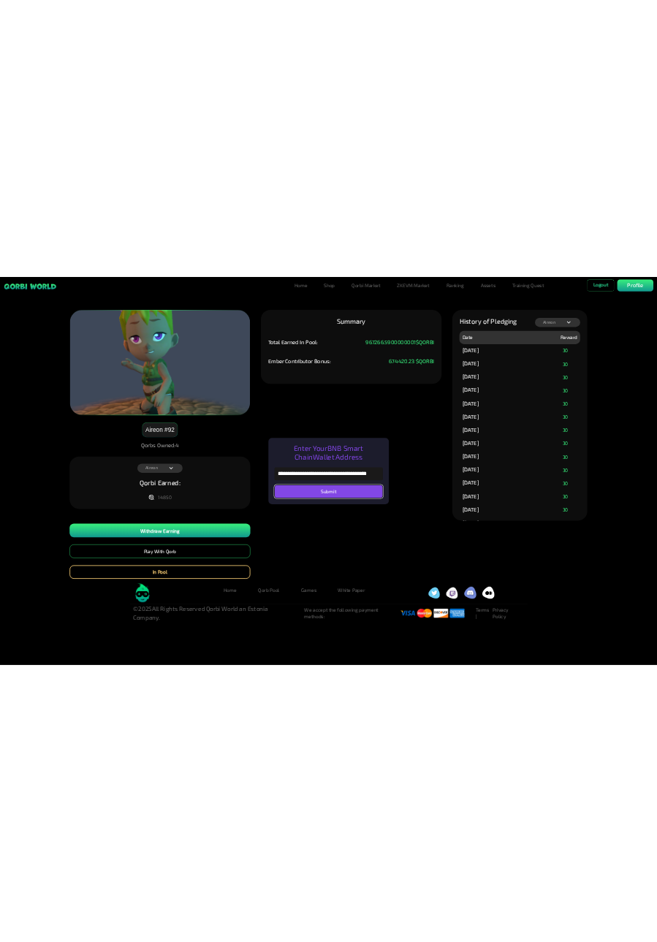
scroll to position [0, 0]
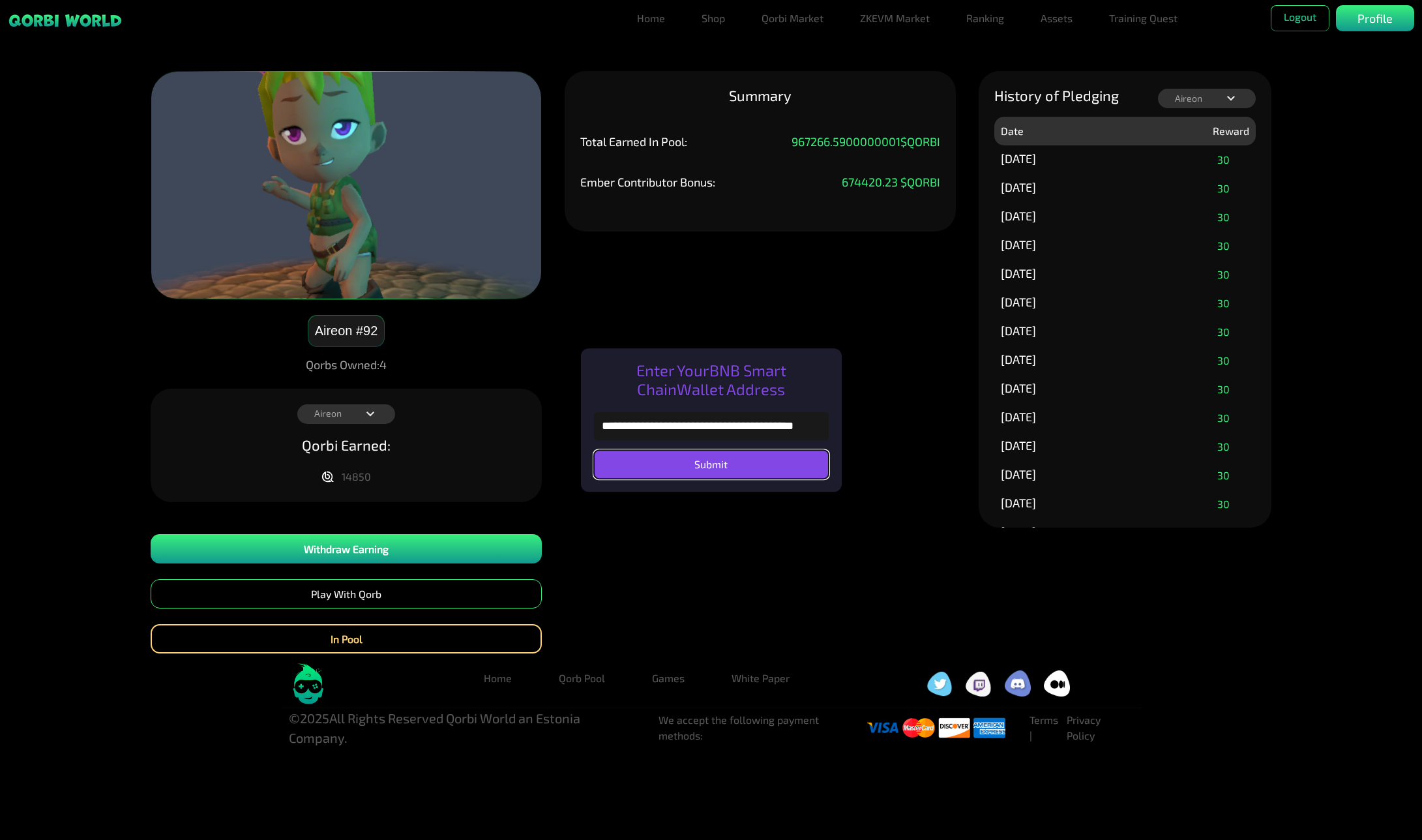
click at [736, 469] on button "Submit" at bounding box center [711, 464] width 235 height 29
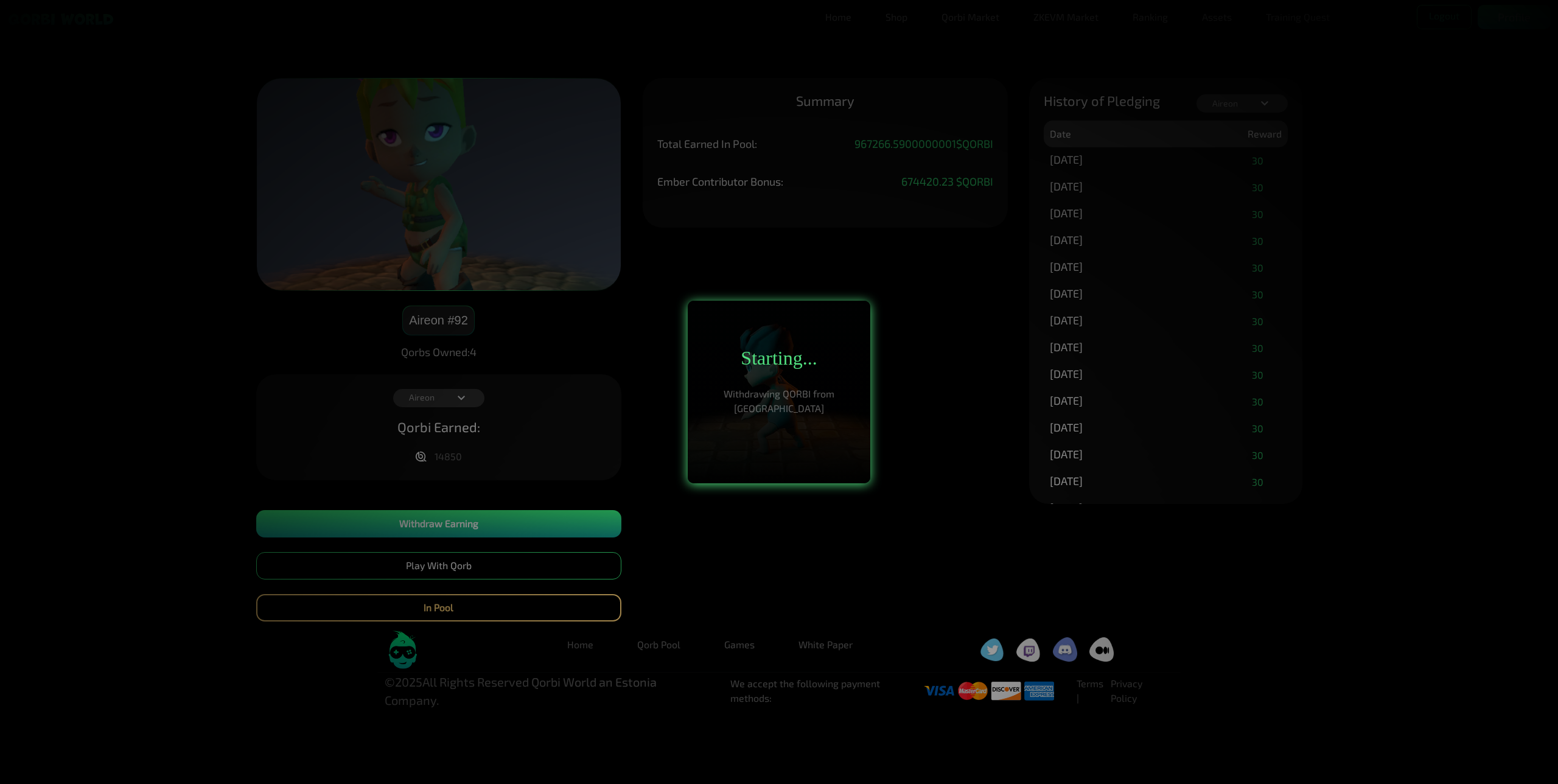
click at [1139, 62] on div at bounding box center [779, 392] width 1558 height 784
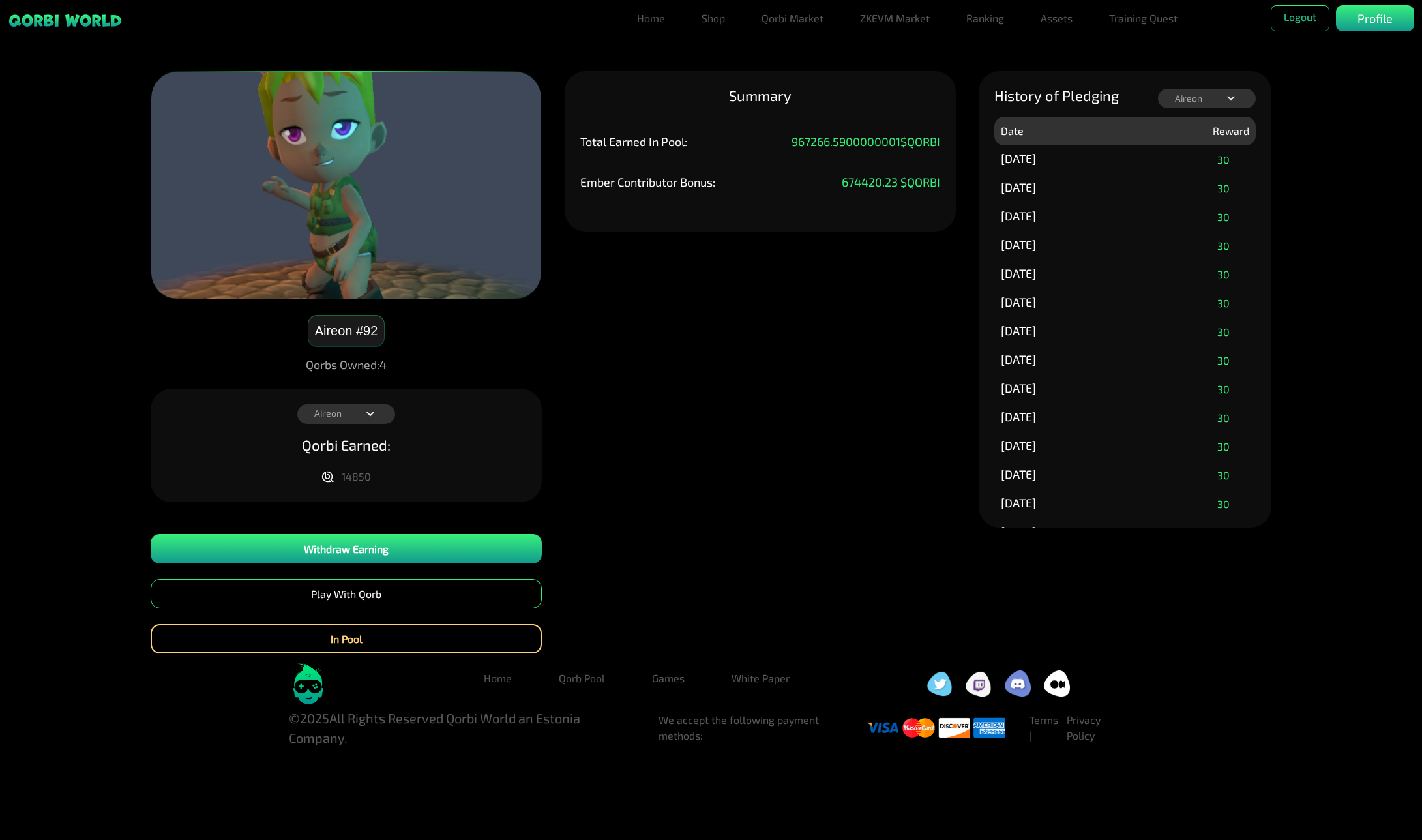
click at [730, 178] on div "Ember Contributor Bonus: 674420.23 $QORBI" at bounding box center [760, 195] width 360 height 40
click at [462, 561] on button "Withdraw Earning" at bounding box center [346, 548] width 391 height 29
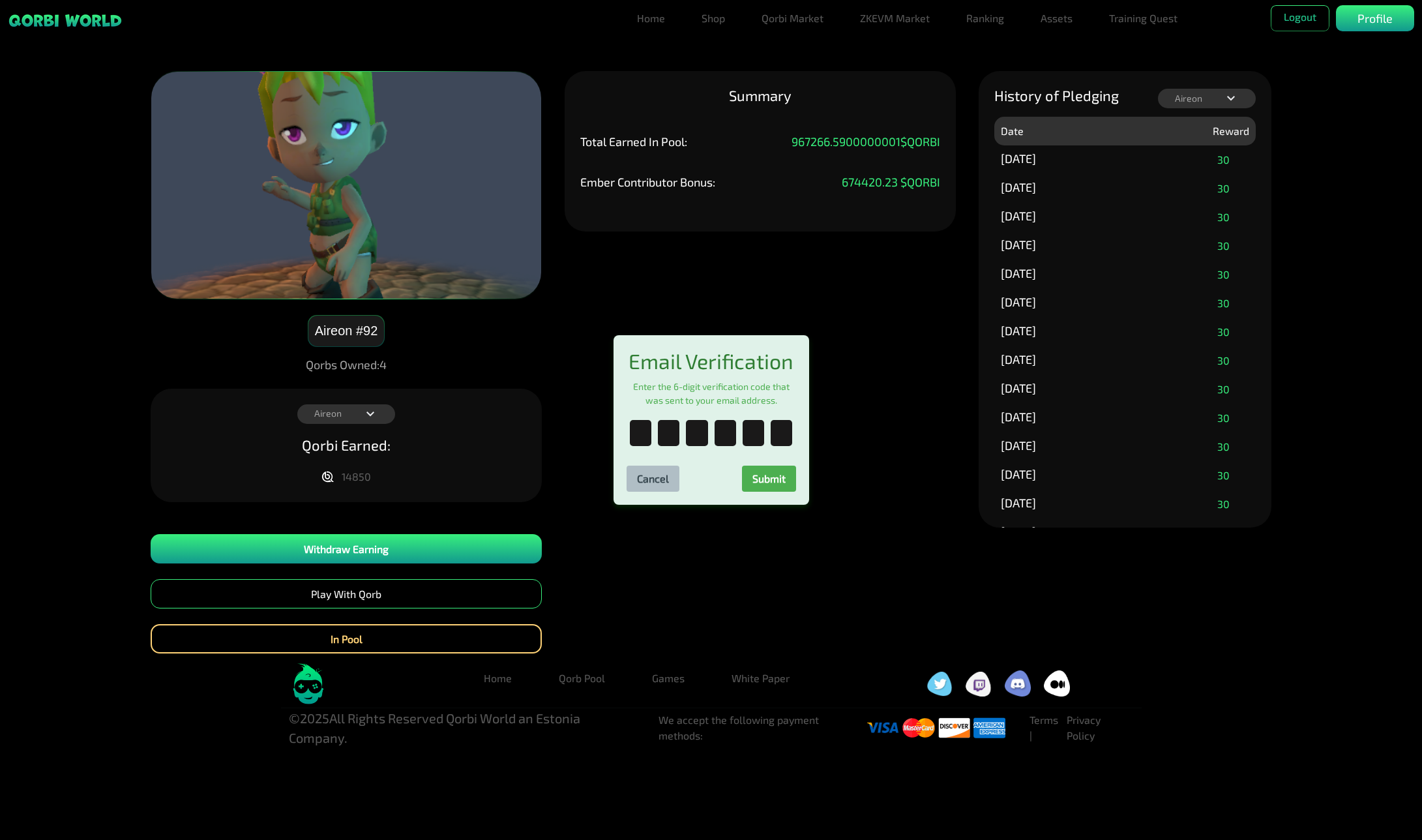
click at [487, 562] on div "Email Verification Enter the 6-digit verification code that was sent to your em…" at bounding box center [711, 420] width 1422 height 840
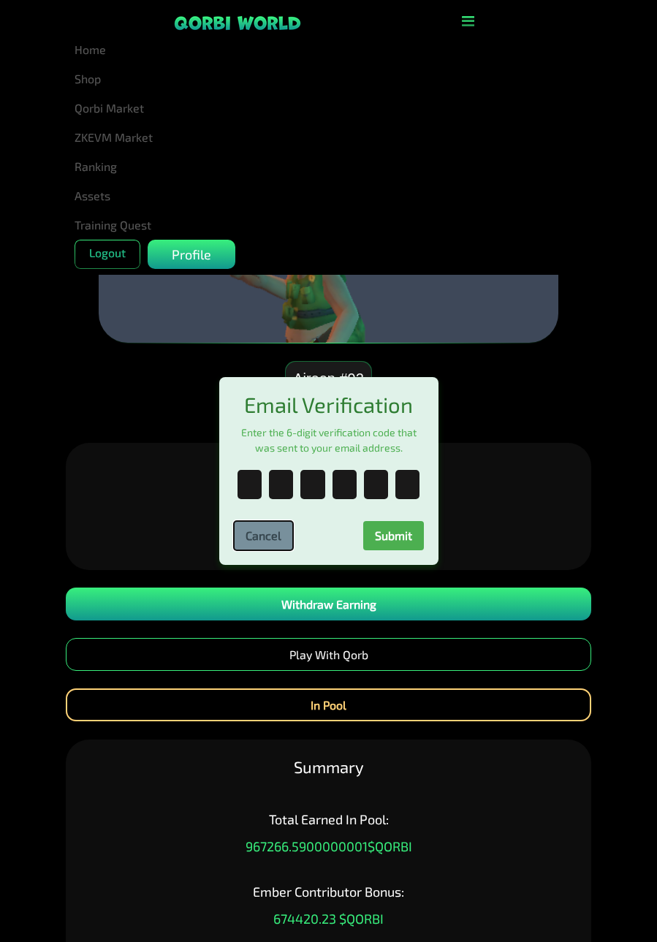
click at [248, 535] on button "Cancel" at bounding box center [263, 535] width 59 height 29
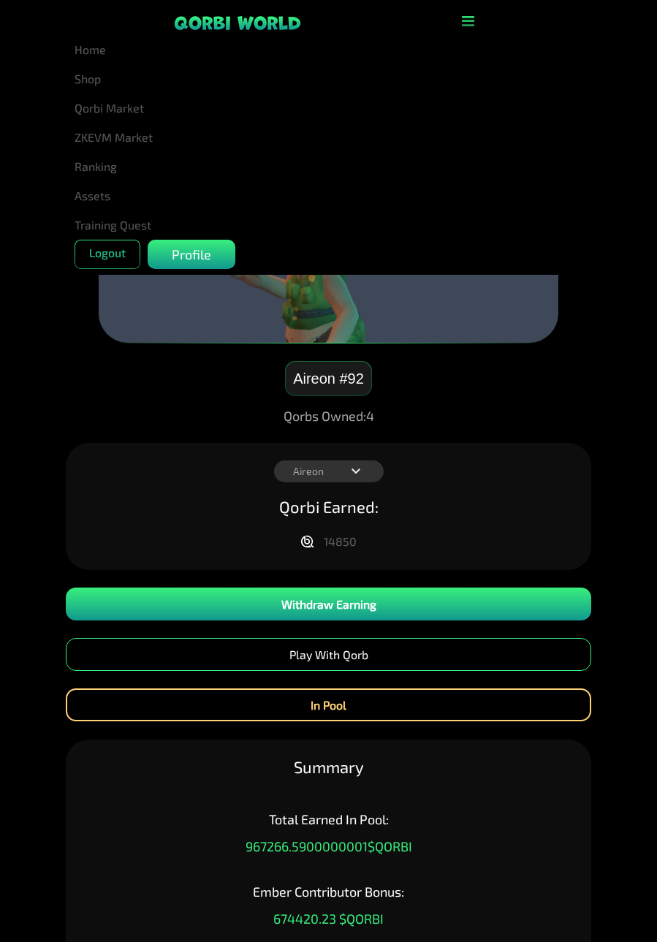
click at [165, 392] on div "Aireon #92 Qorbs Owned: 4 Aireon Fr33Fall Syllvenium Sneak Aireon Qorbi Earned:…" at bounding box center [328, 541] width 657 height 361
click at [473, 28] on icon "button" at bounding box center [468, 21] width 12 height 15
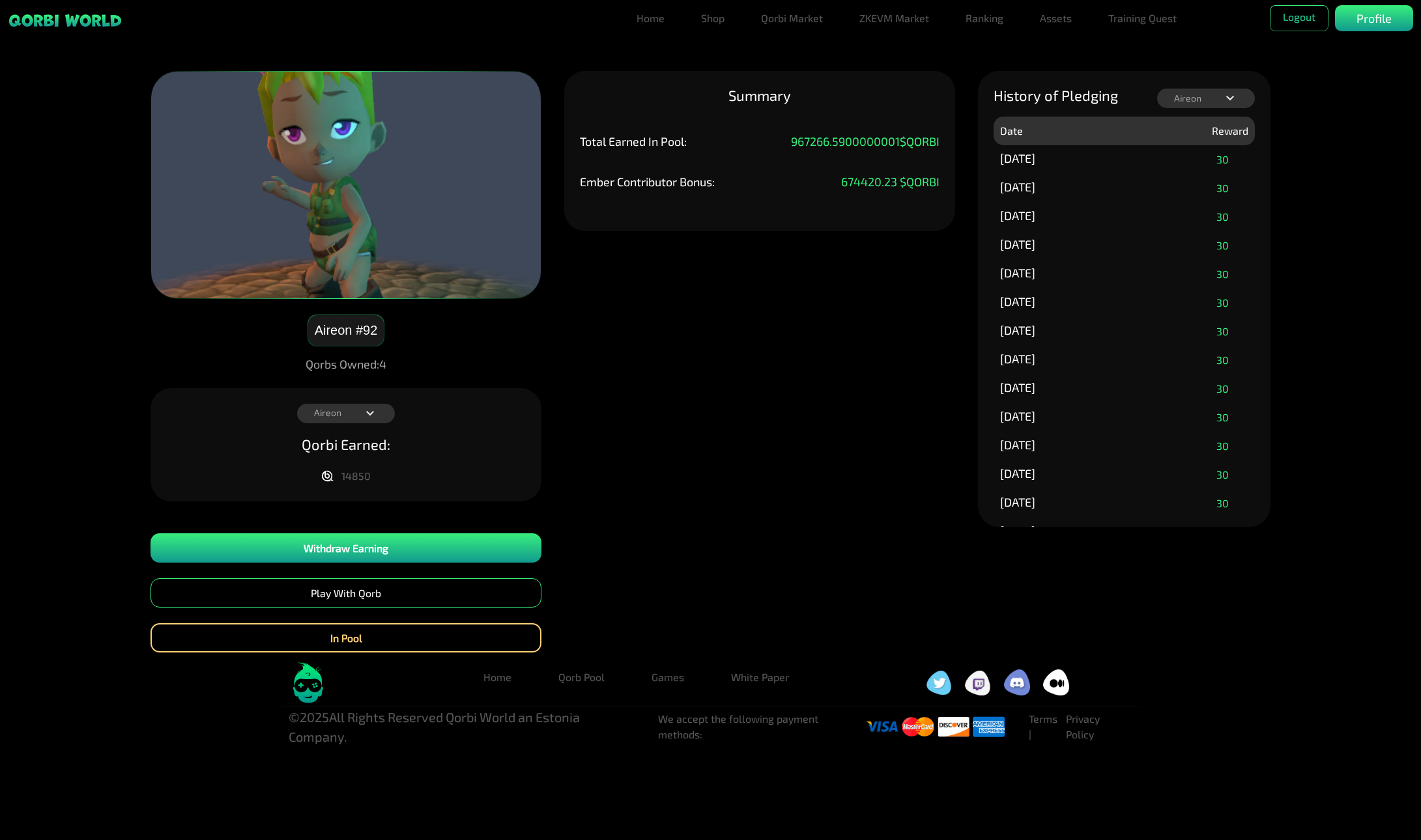
click at [344, 412] on div "Aireon Fr33Fall Syllvenium Sneak Aireon" at bounding box center [346, 414] width 98 height 20
click at [1053, 16] on link "Assets" at bounding box center [1055, 18] width 42 height 26
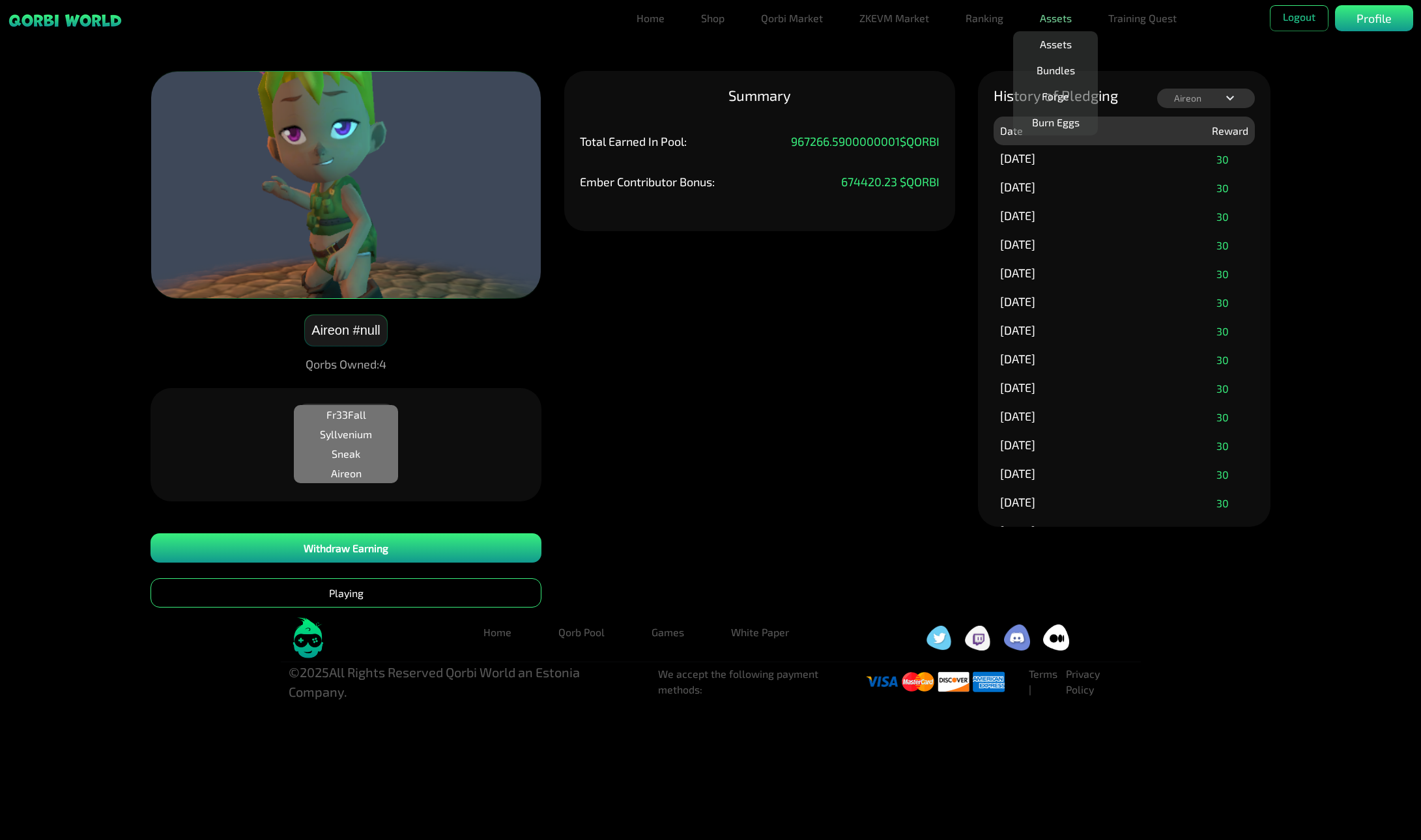
click at [1058, 25] on link "Assets" at bounding box center [1055, 18] width 42 height 26
click at [1062, 20] on link "Assets" at bounding box center [1055, 18] width 42 height 26
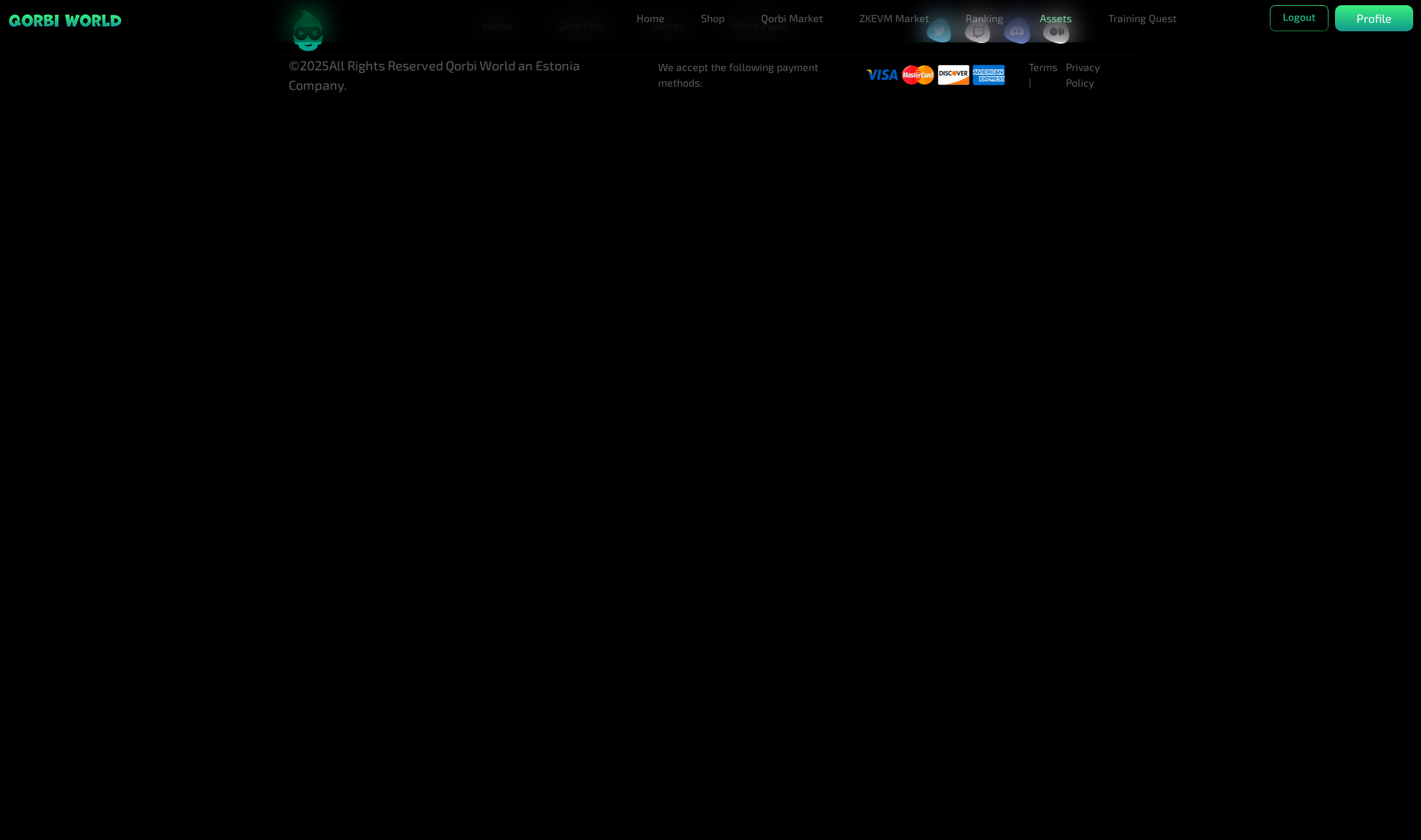
click at [1048, 21] on link "Assets" at bounding box center [1055, 18] width 42 height 26
click at [1059, 49] on link "Assets" at bounding box center [1055, 44] width 42 height 26
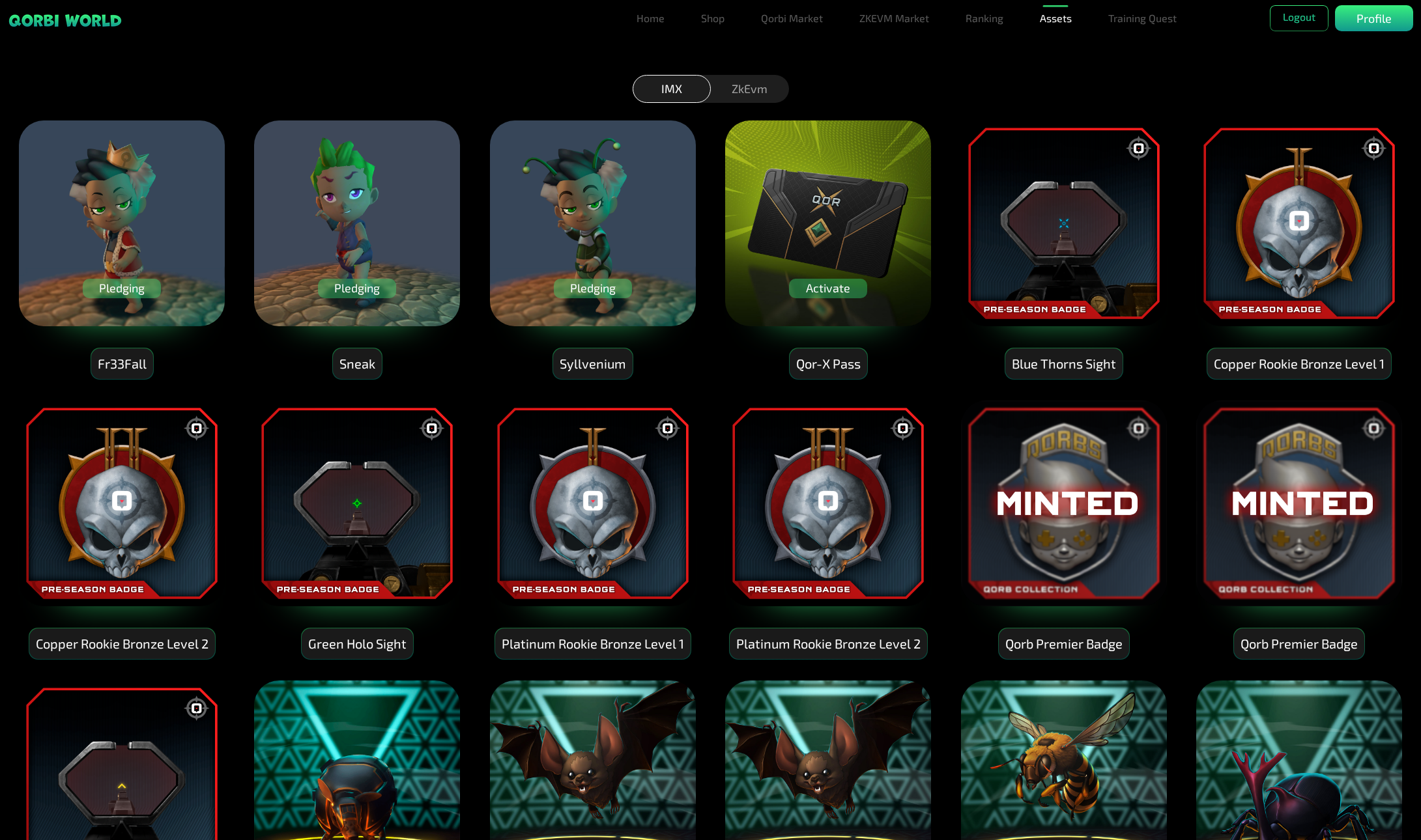
click at [142, 292] on div "Pledging" at bounding box center [122, 289] width 78 height 20
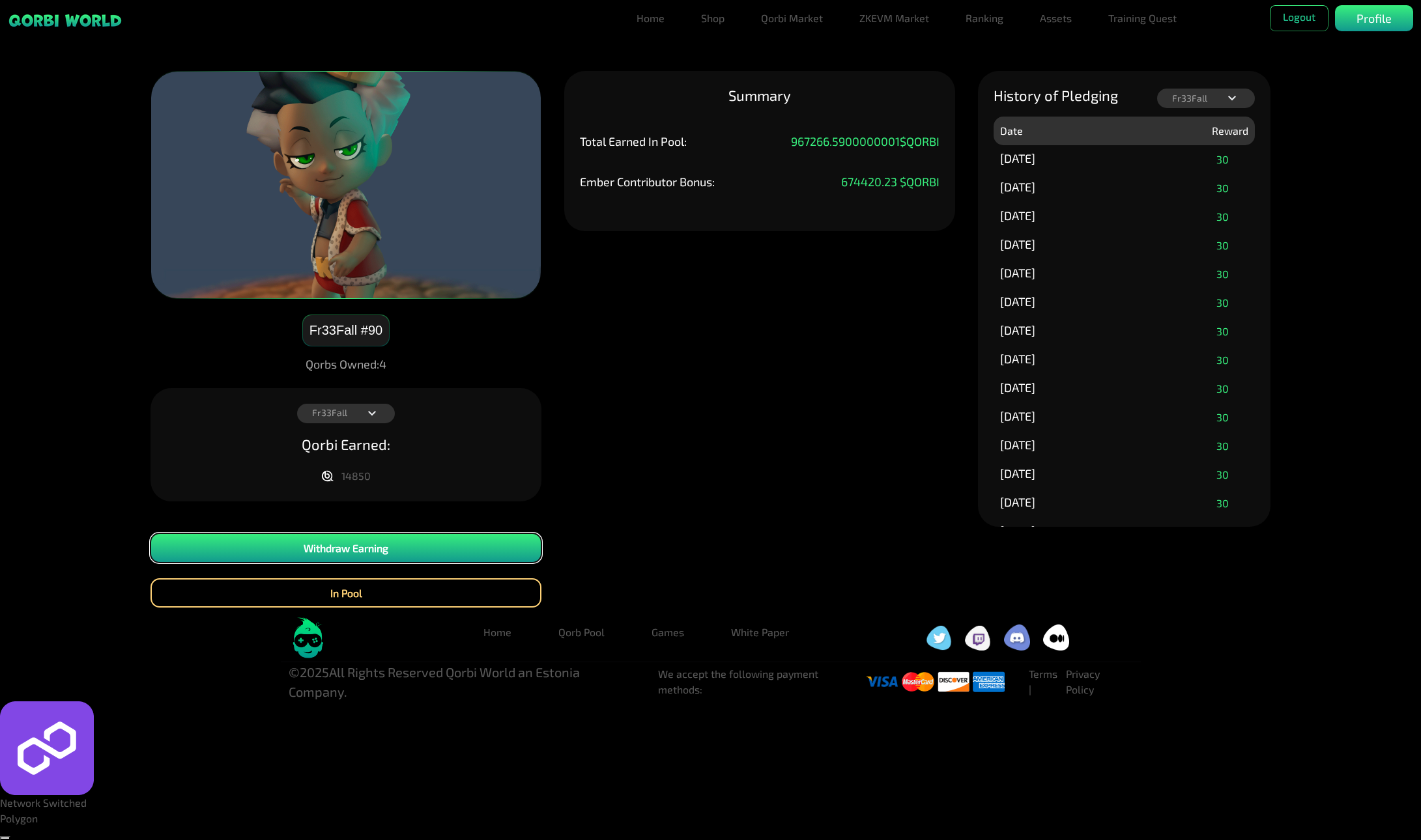
click at [348, 553] on button "Withdraw Earning" at bounding box center [346, 548] width 391 height 29
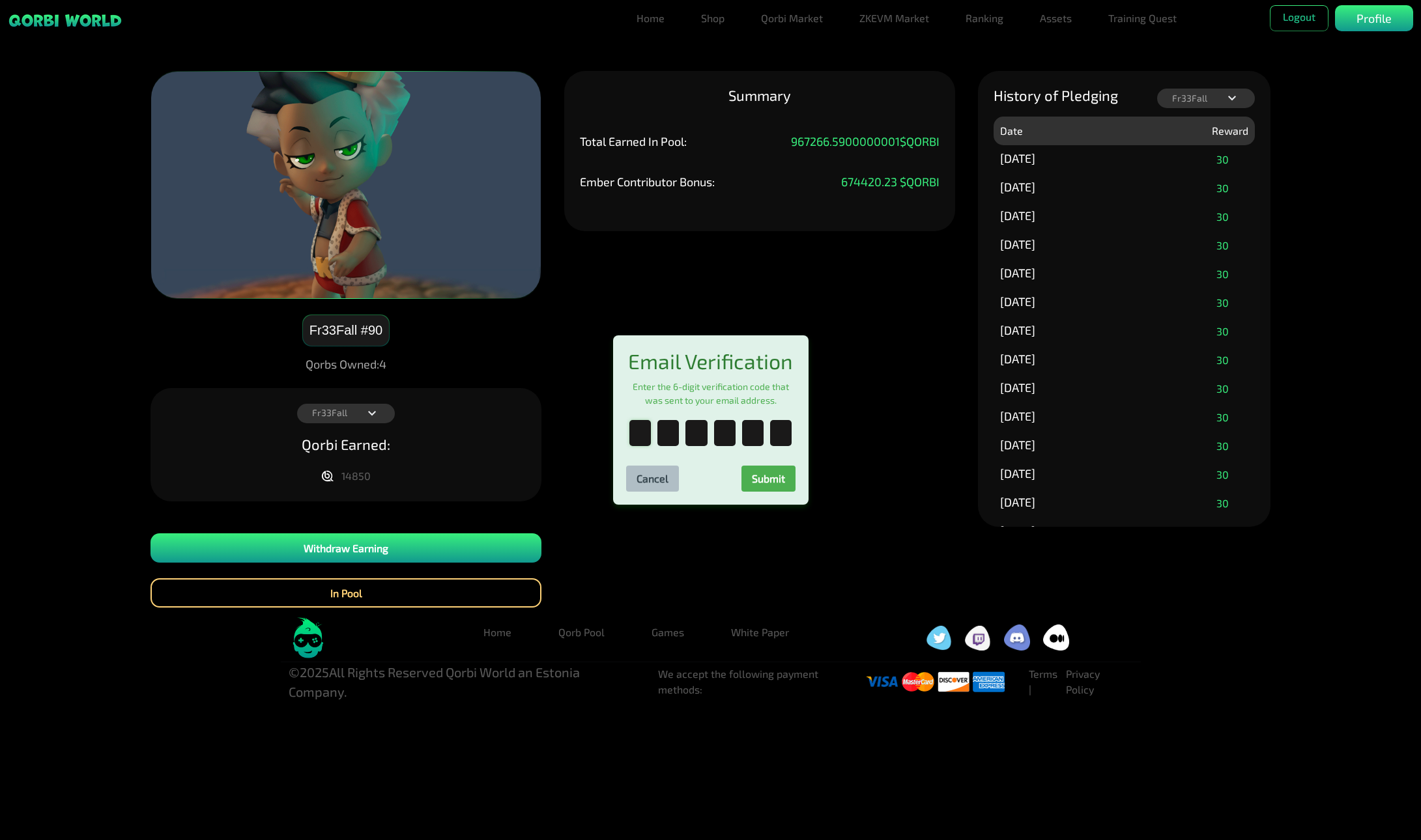
click at [641, 438] on input "text" at bounding box center [640, 432] width 21 height 26
click at [649, 436] on input "text" at bounding box center [640, 432] width 21 height 26
type input "*"
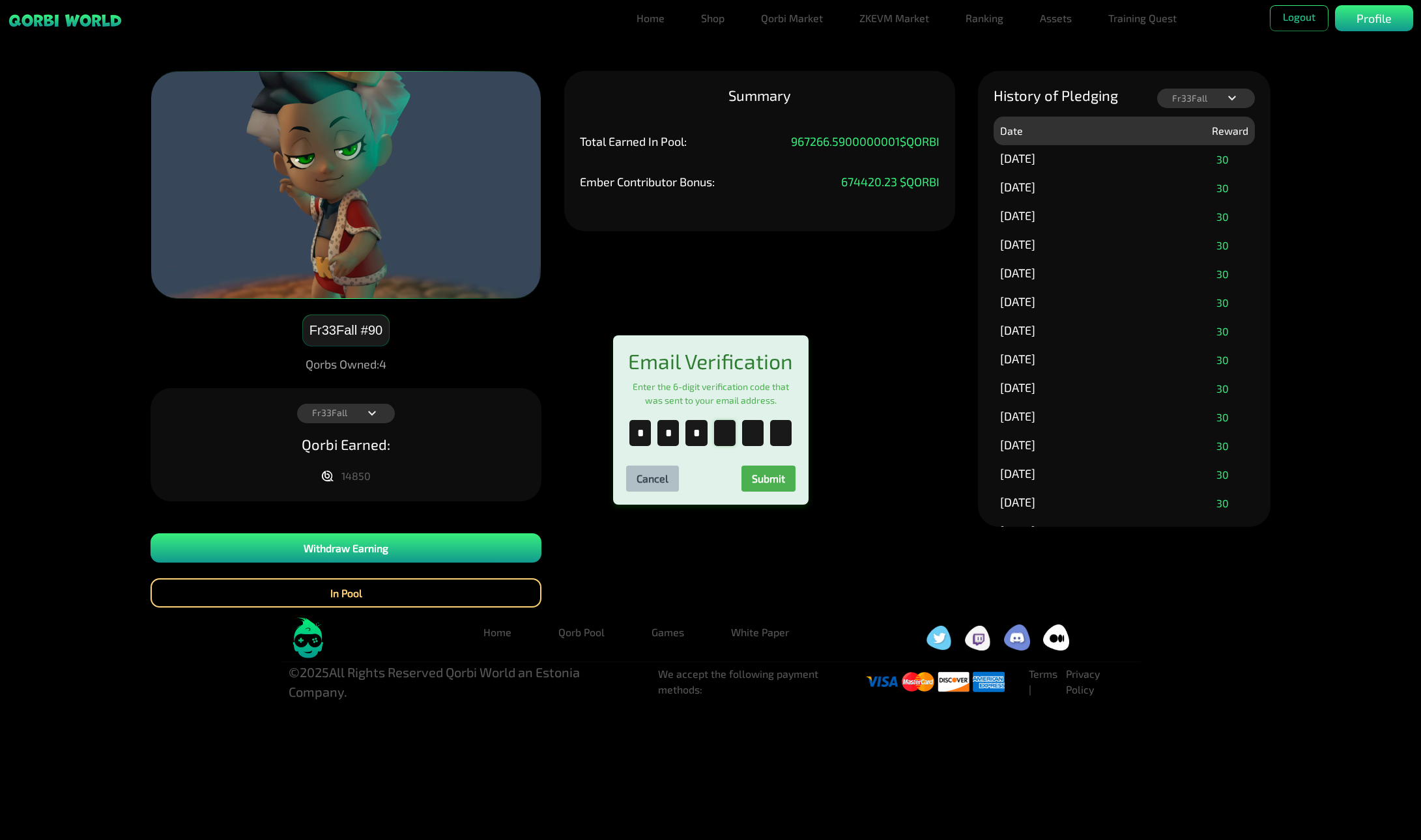
type input "*"
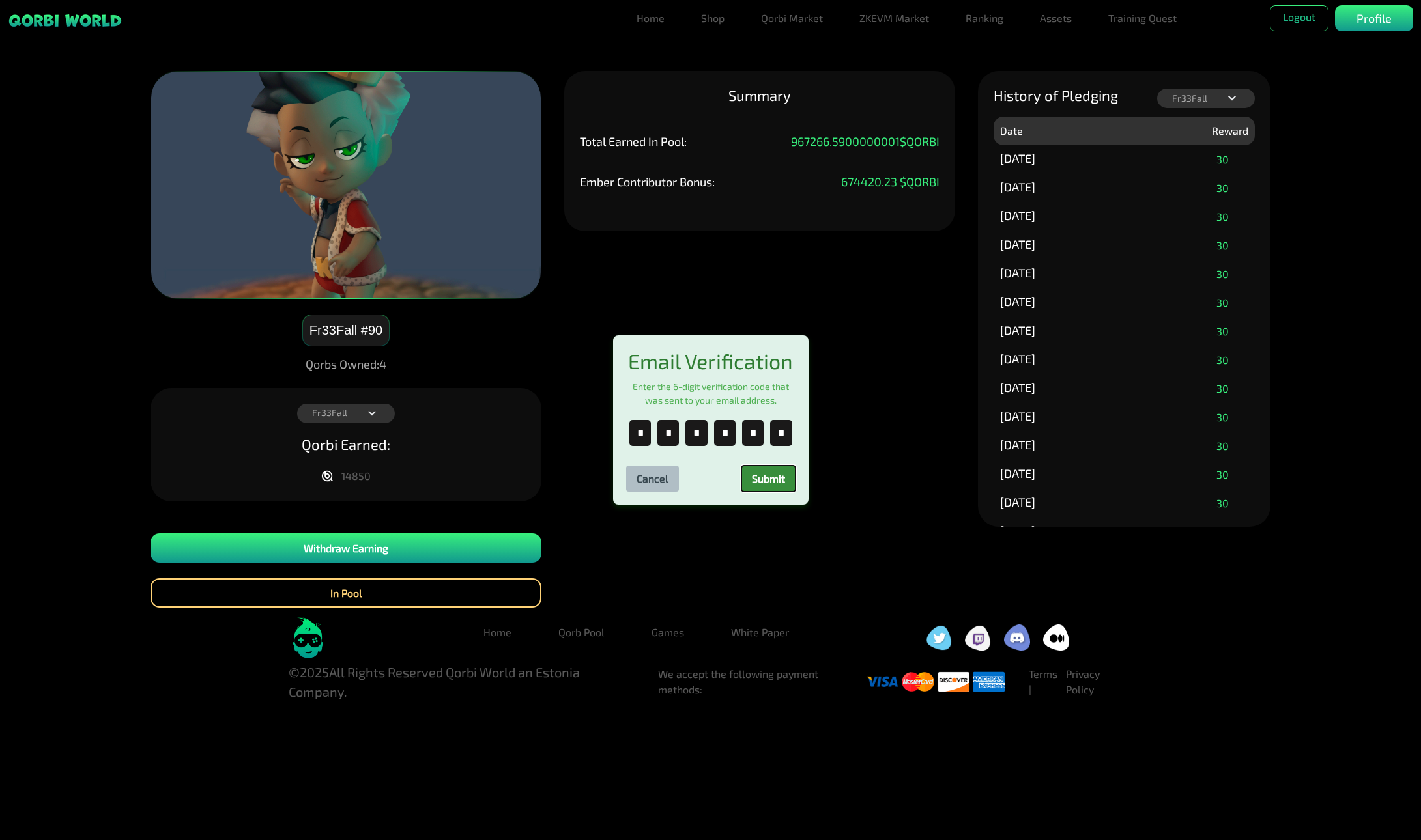
click at [779, 483] on button "Submit" at bounding box center [768, 478] width 54 height 26
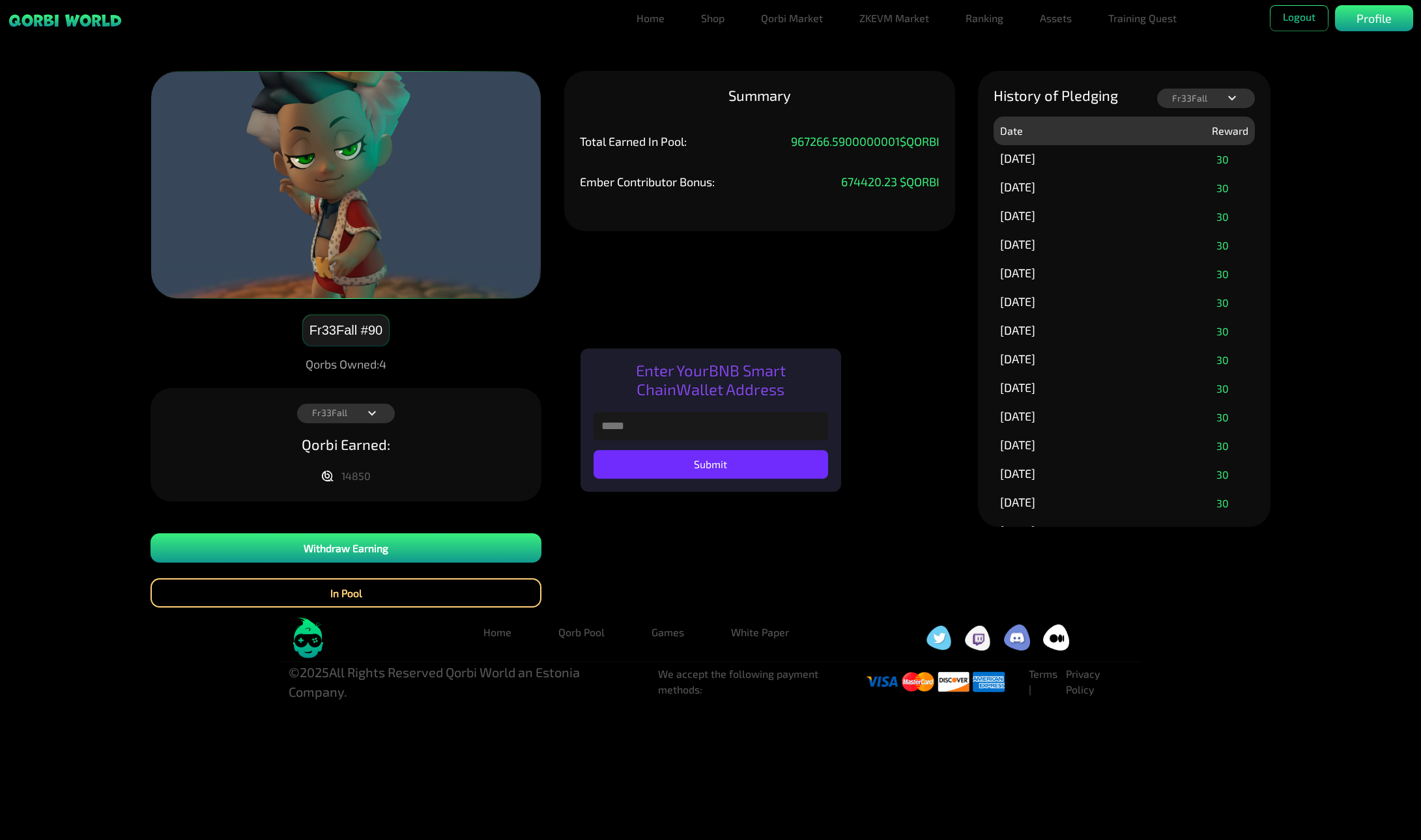
drag, startPoint x: 734, startPoint y: 419, endPoint x: 686, endPoint y: 432, distance: 49.7
click at [678, 430] on input "text" at bounding box center [711, 425] width 235 height 28
paste input "**********"
type input "**********"
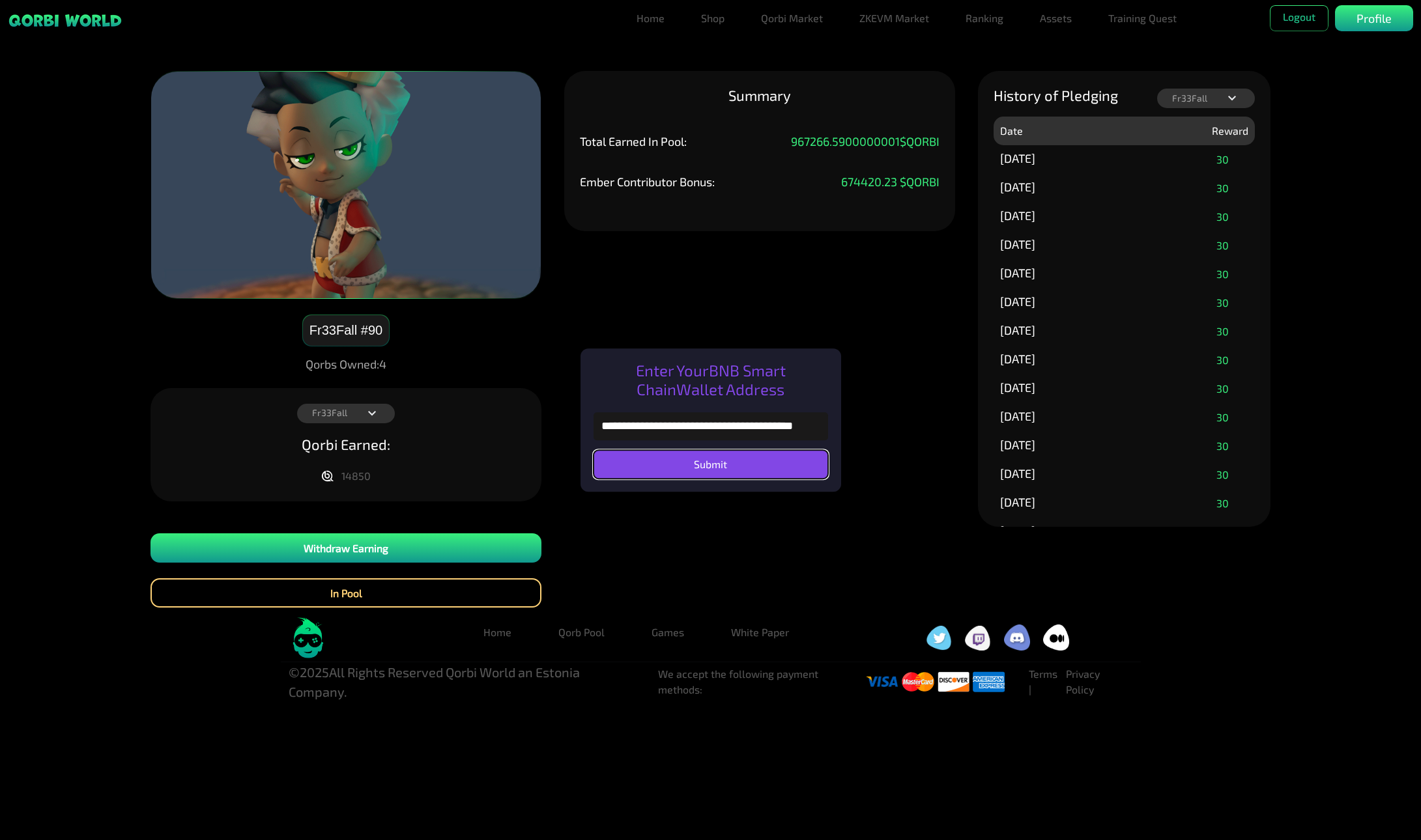
scroll to position [0, 0]
click at [763, 458] on button "Submit" at bounding box center [711, 465] width 235 height 29
